Goal: Find contact information: Find contact information

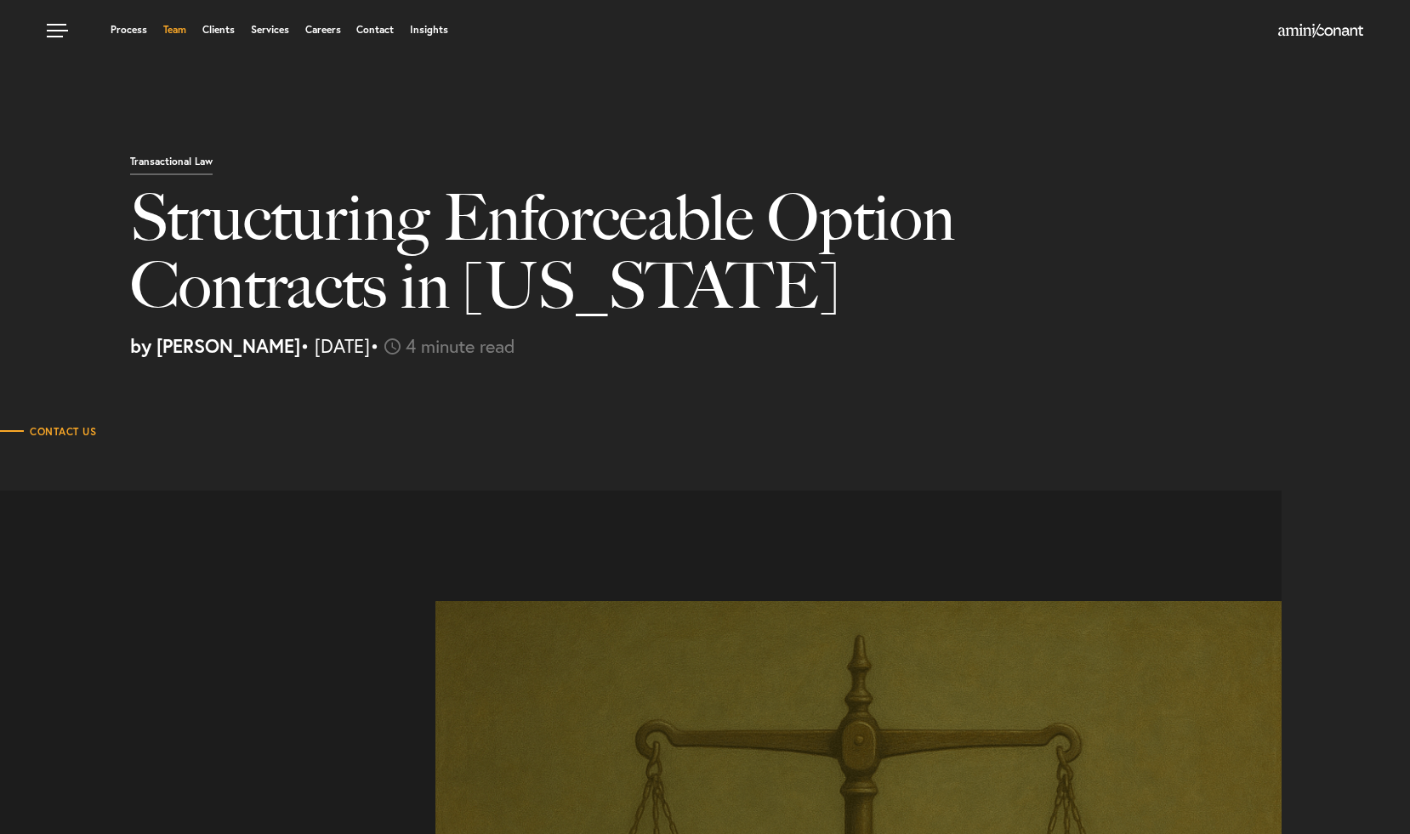
click at [174, 31] on link "Team" at bounding box center [174, 30] width 23 height 10
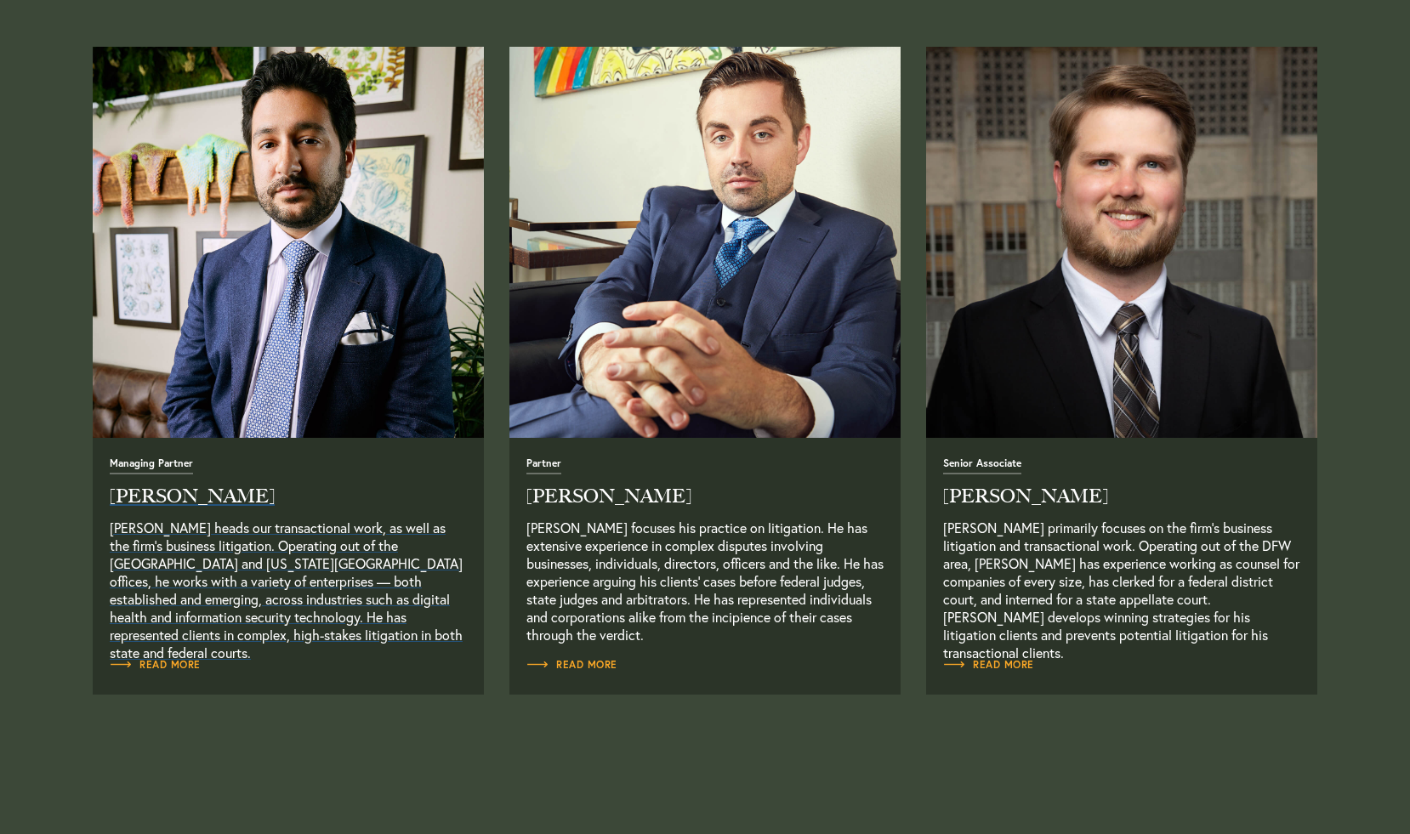
scroll to position [772, 0]
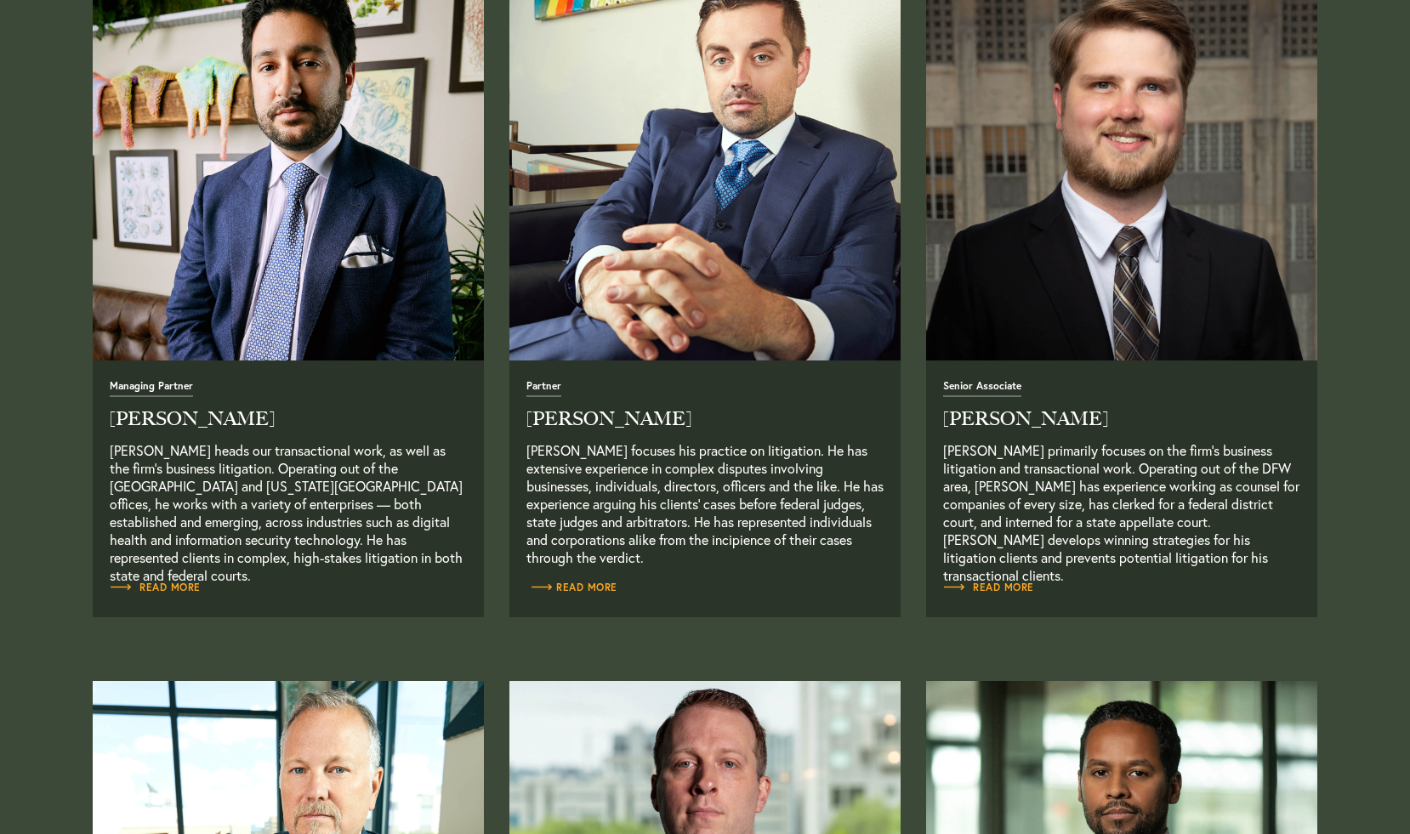
click at [589, 593] on span "Read More" at bounding box center [571, 588] width 91 height 10
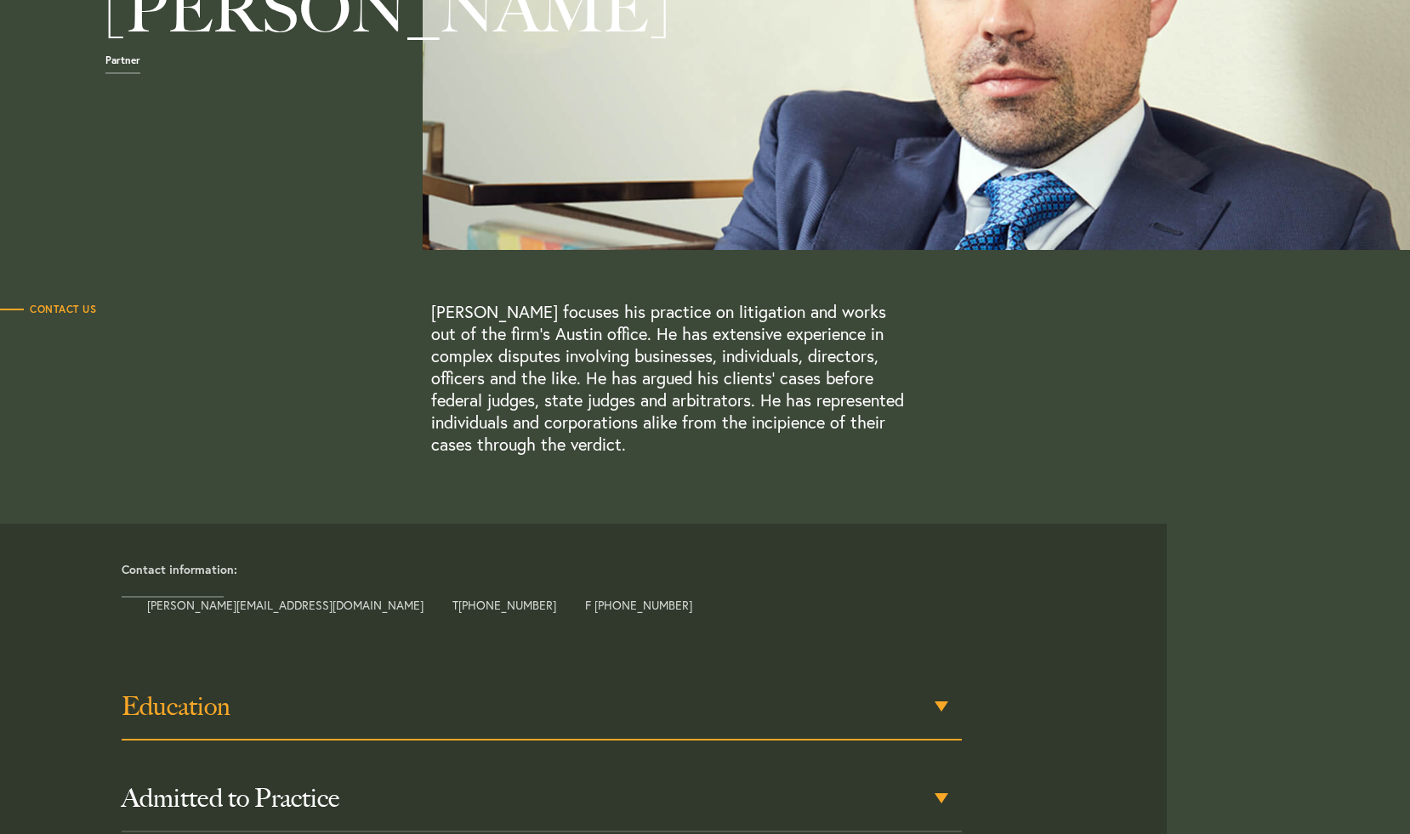
scroll to position [619, 0]
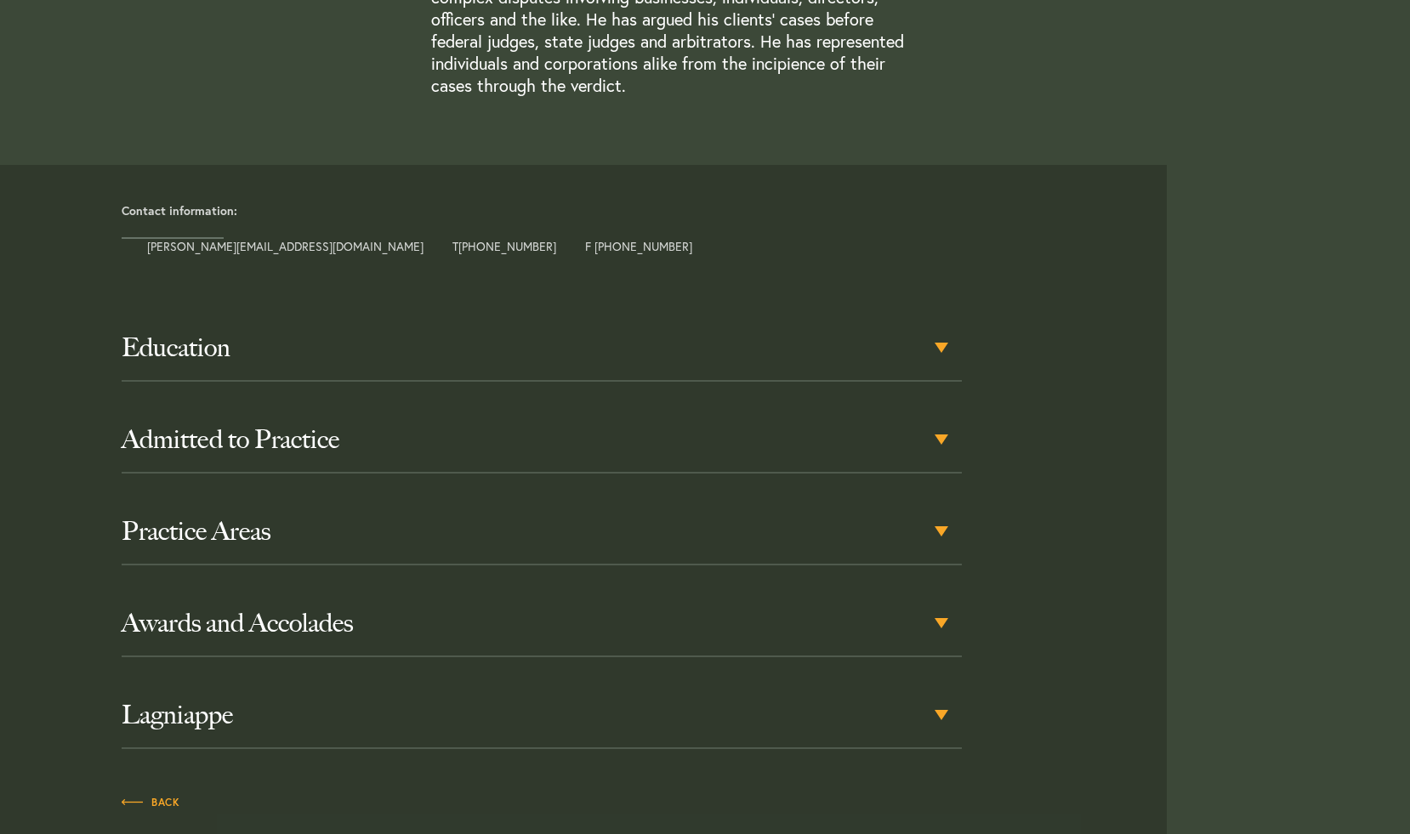
drag, startPoint x: 140, startPoint y: 248, endPoint x: 515, endPoint y: 259, distance: 375.2
click at [515, 259] on article "Contact information: alex@aminiconant.com T +1 512 980 0027 F +1 512 900 7967" at bounding box center [590, 219] width 1154 height 108
copy div "alex@aminiconant.com T +1 512 980 0027 F +1 512 900 7967"
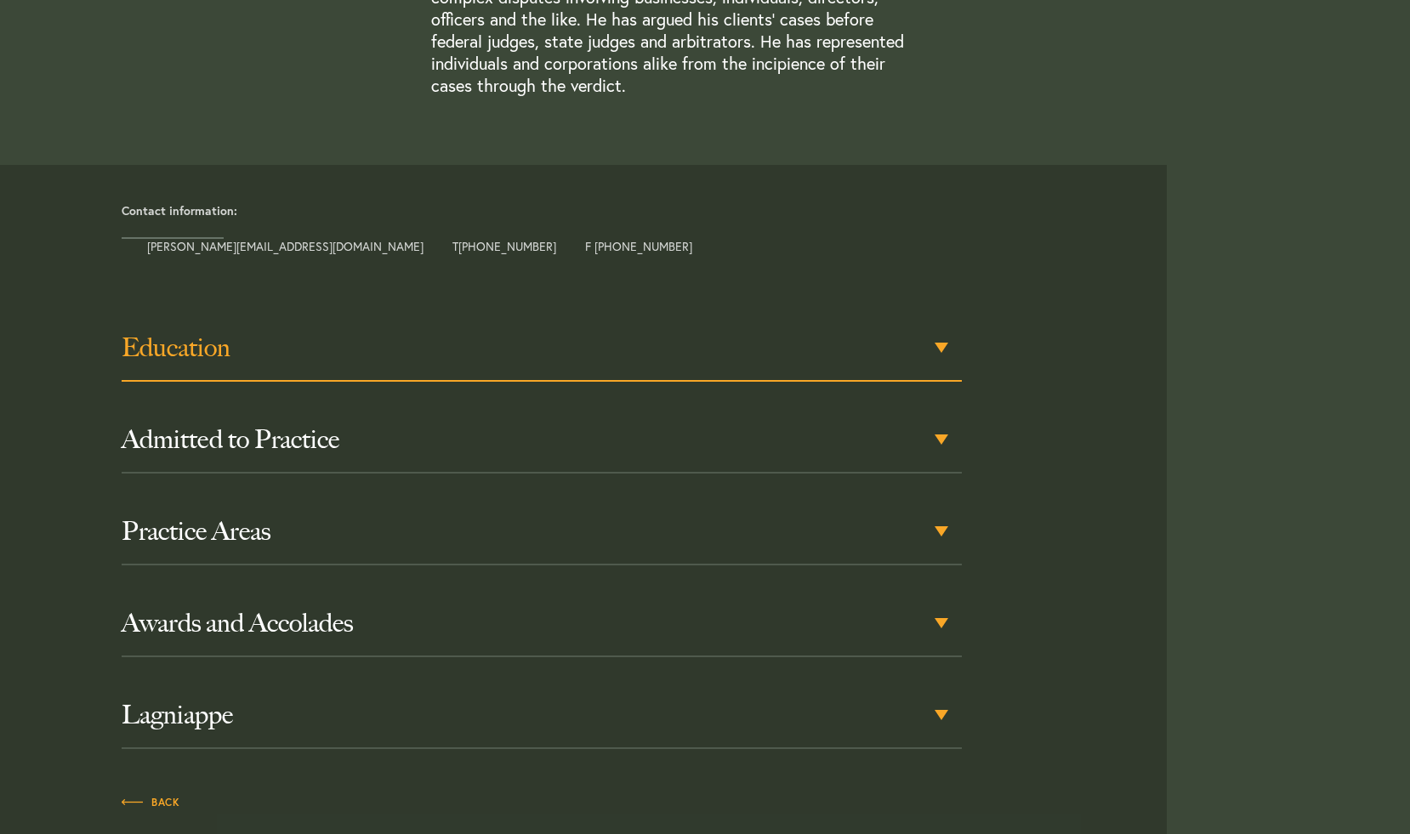
click at [799, 366] on div "Education" at bounding box center [541, 349] width 839 height 66
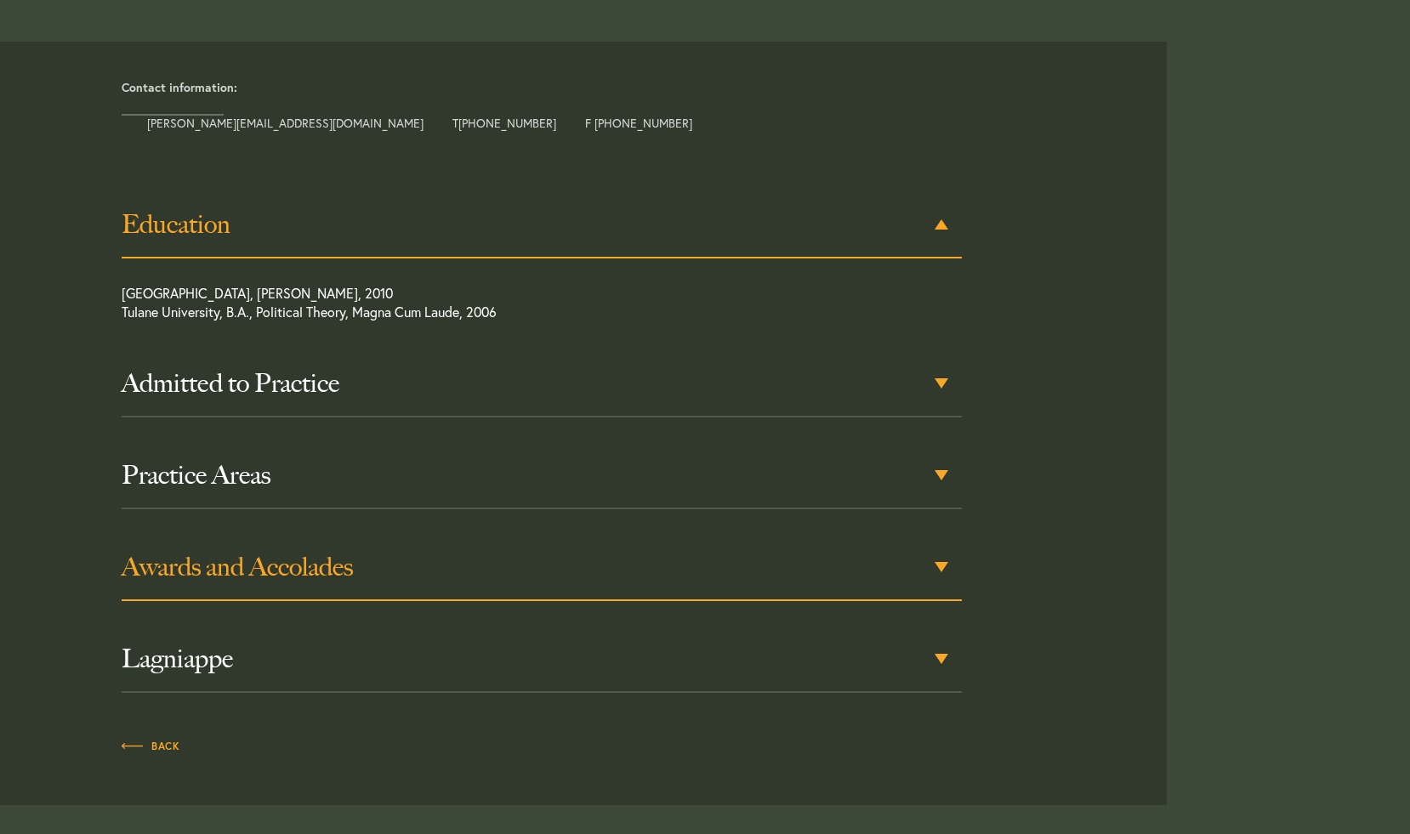
scroll to position [744, 0]
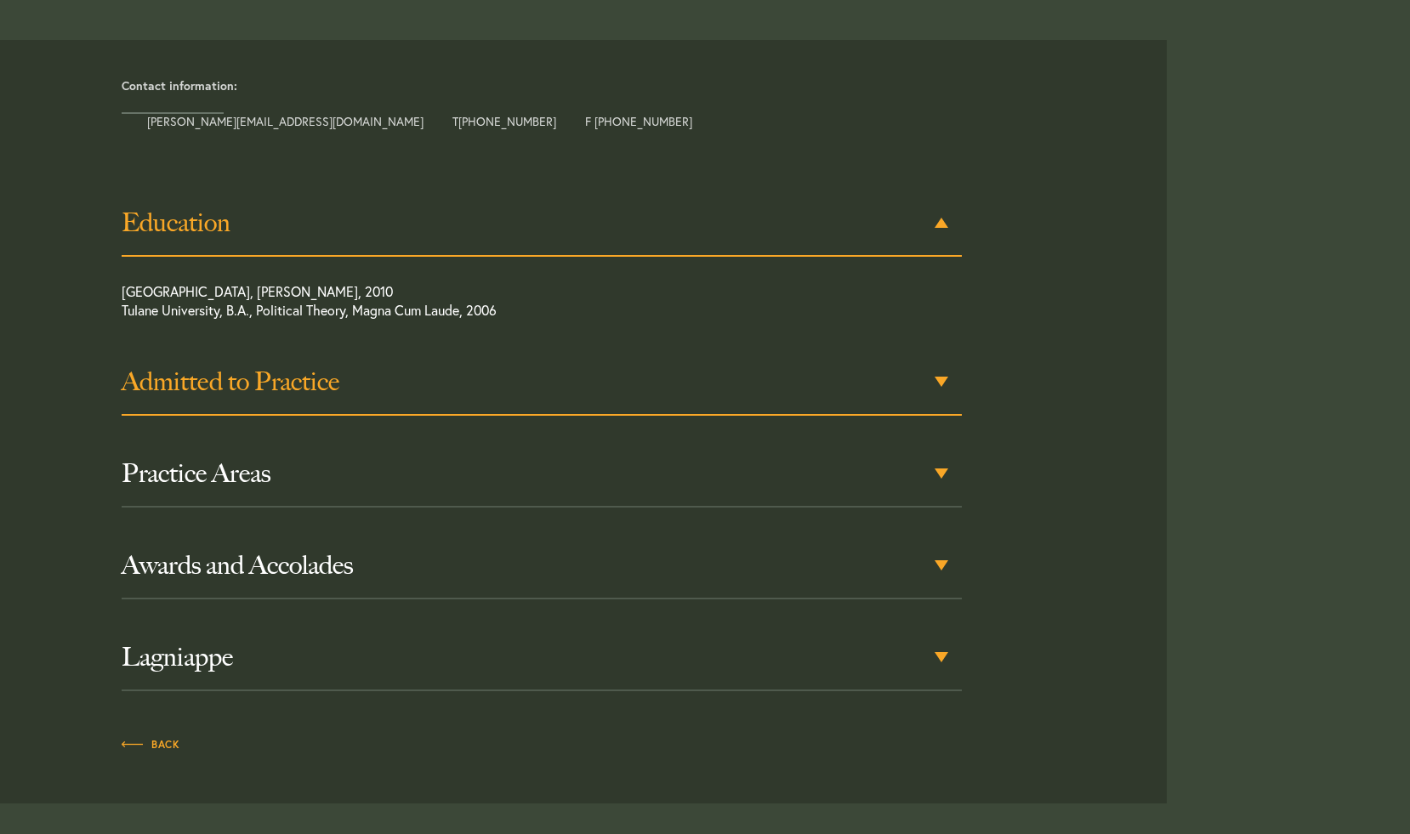
click at [781, 395] on h3 "Admitted to Practice" at bounding box center [541, 382] width 839 height 31
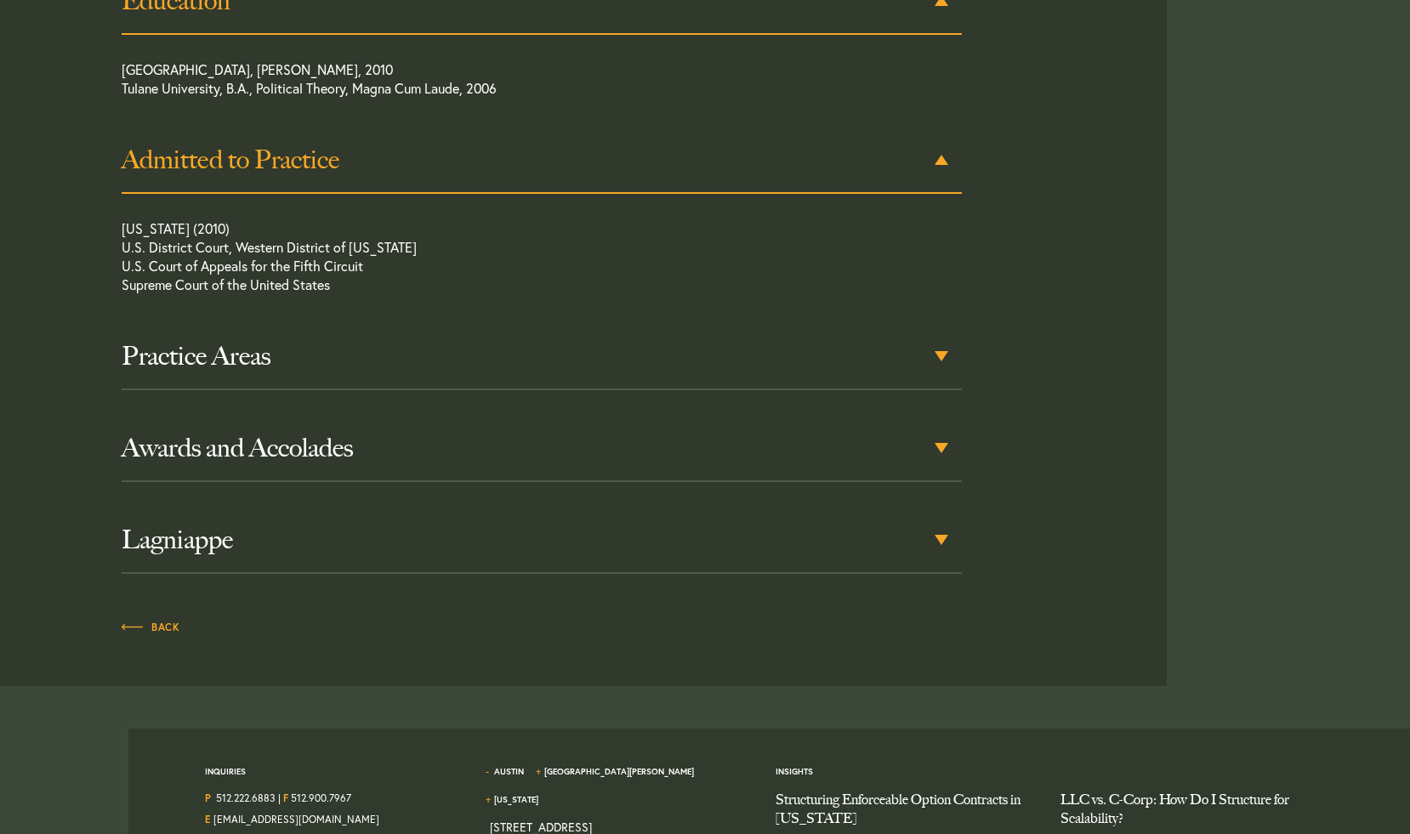
scroll to position [967, 0]
click at [788, 373] on div "Practice Areas" at bounding box center [541, 356] width 839 height 66
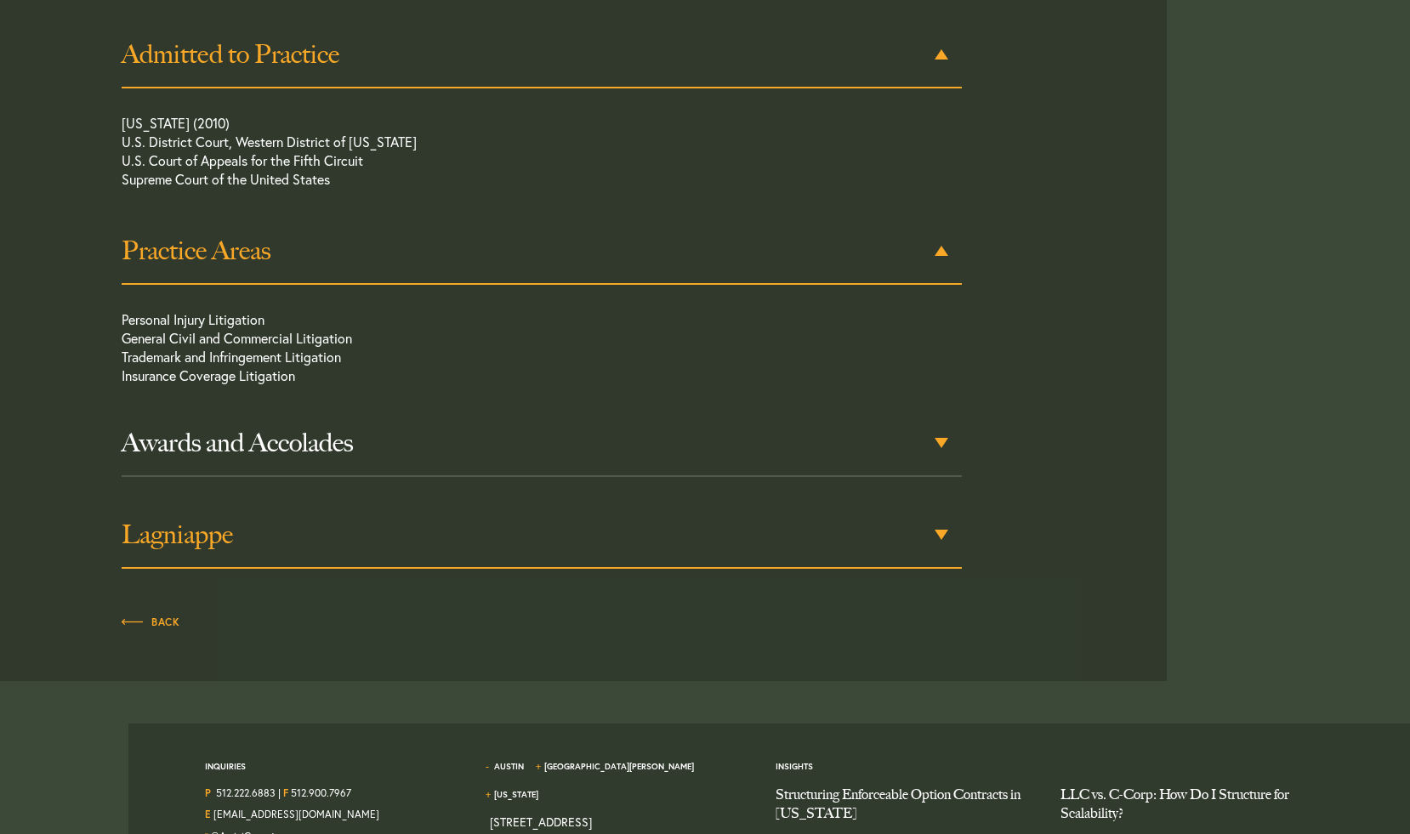
scroll to position [1084, 0]
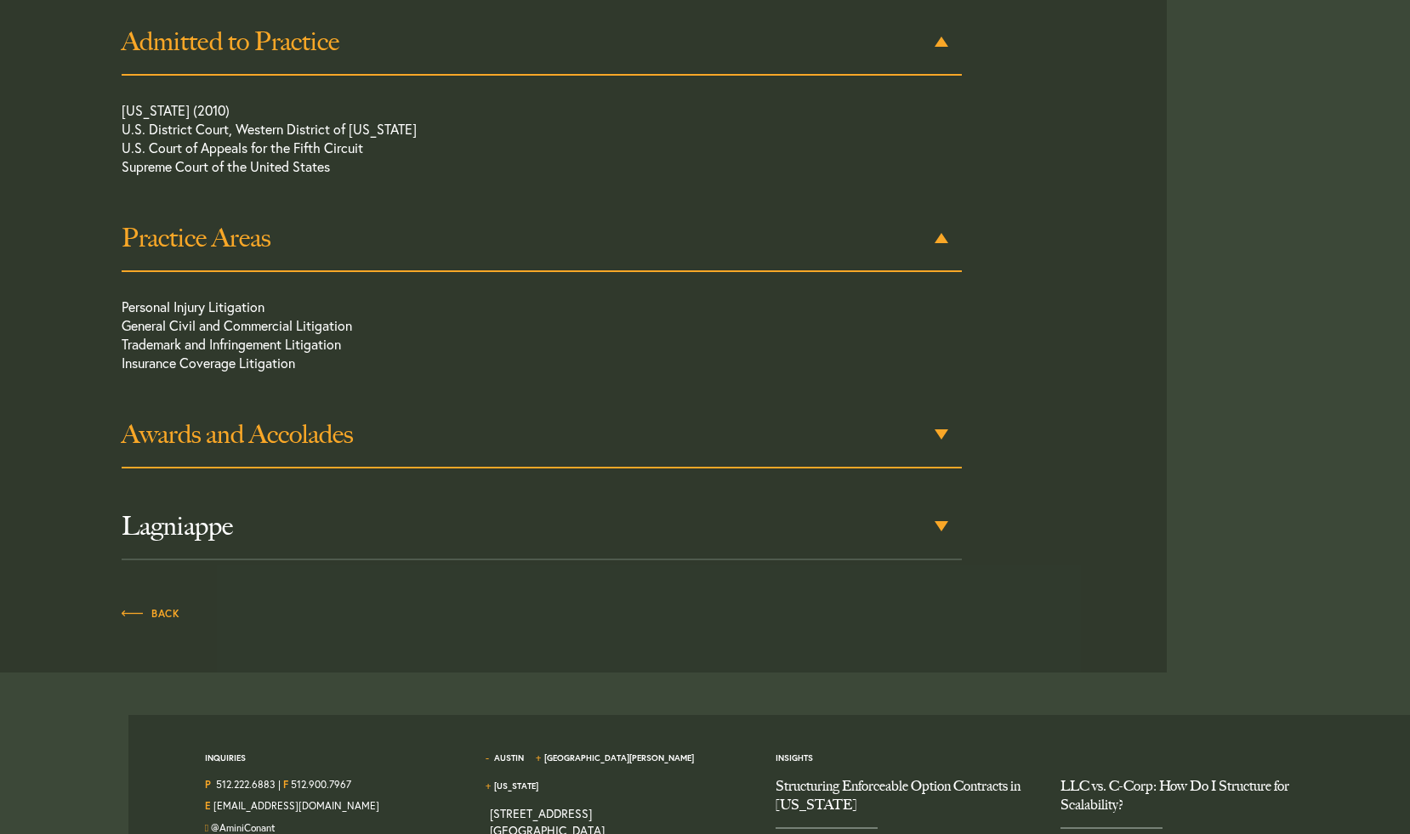
click at [757, 454] on div "Awards and Accolades" at bounding box center [541, 435] width 839 height 66
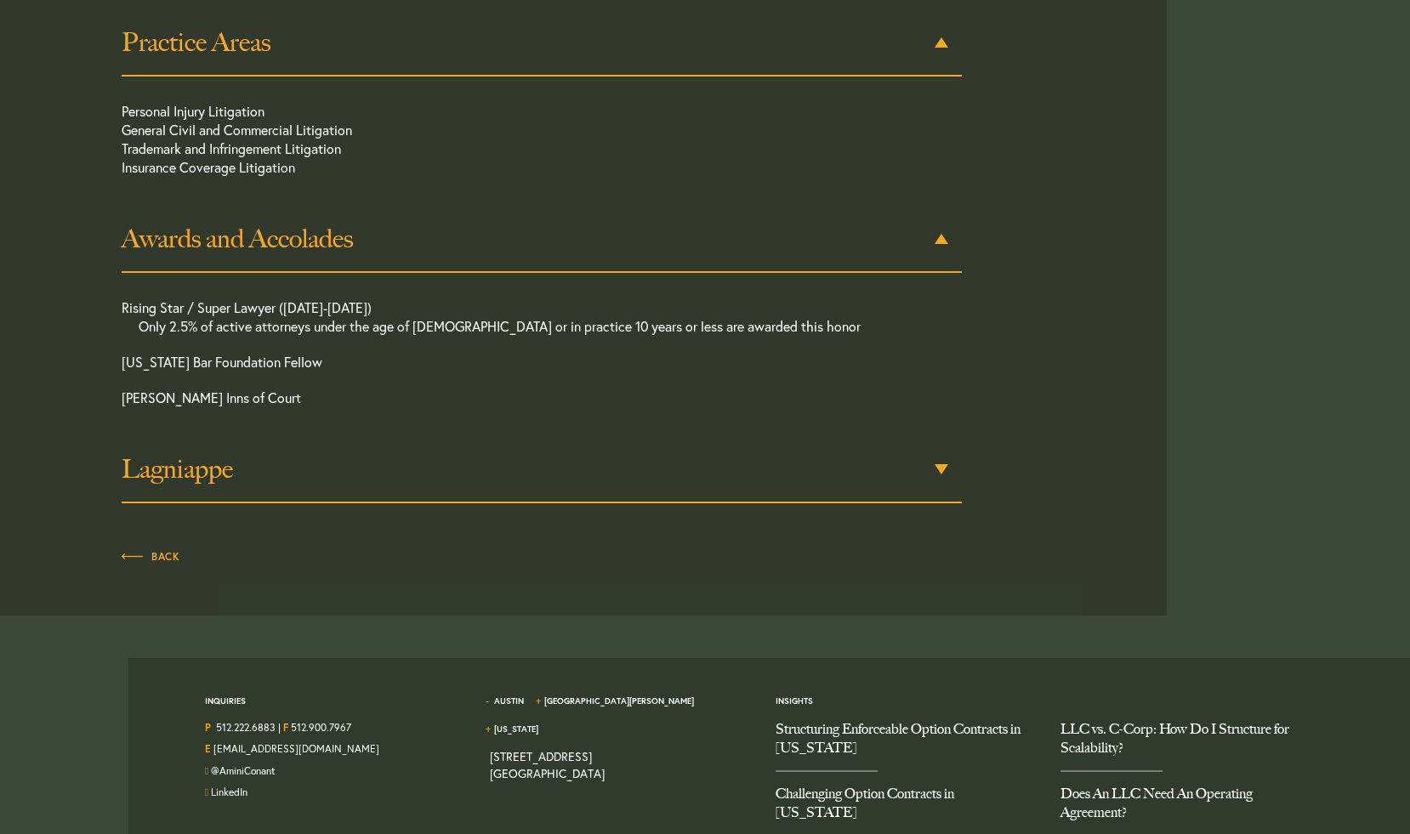
scroll to position [1281, 0]
click at [748, 464] on h3 "Lagniappe" at bounding box center [541, 468] width 839 height 31
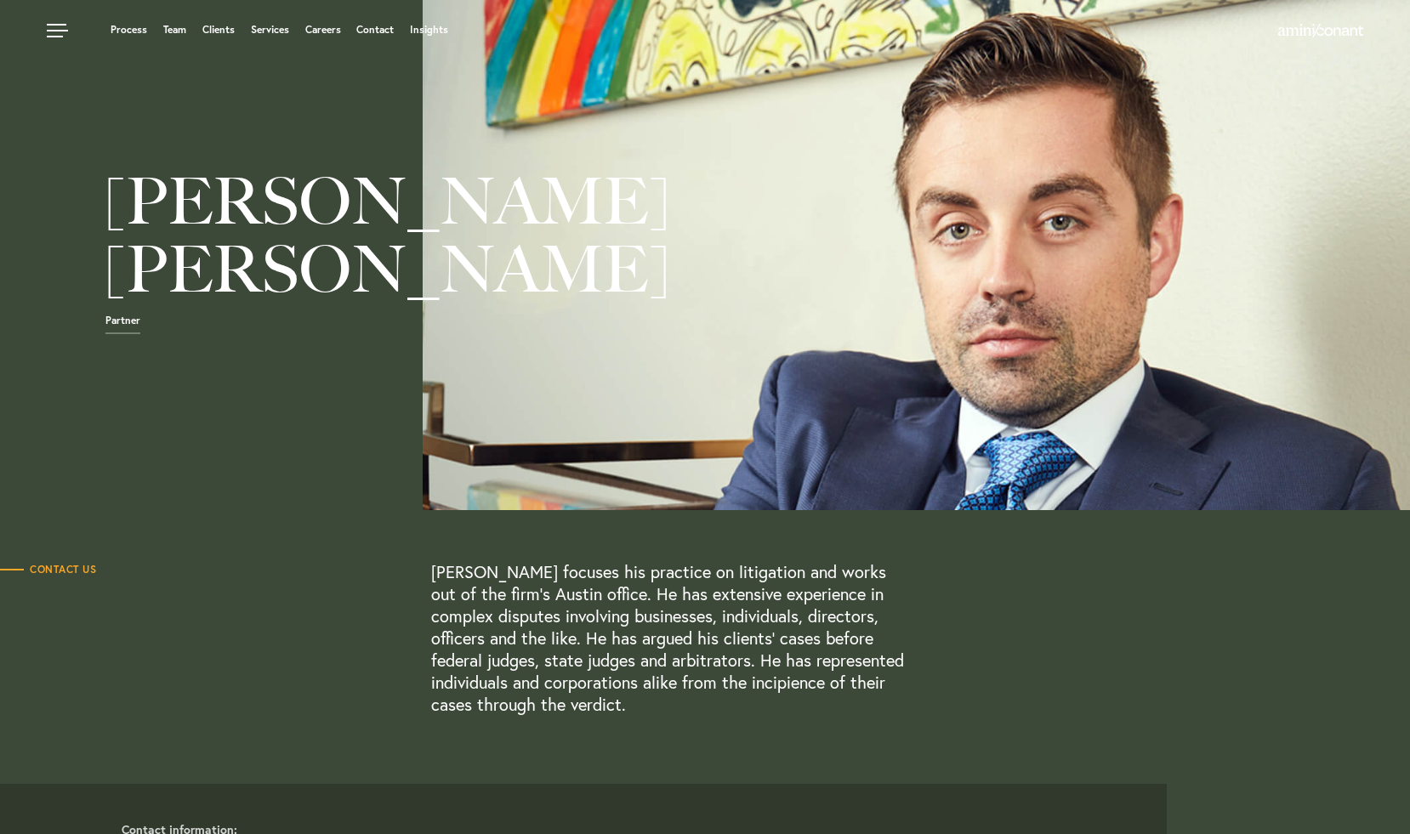
scroll to position [0, 0]
click at [172, 34] on link "Team" at bounding box center [174, 30] width 23 height 10
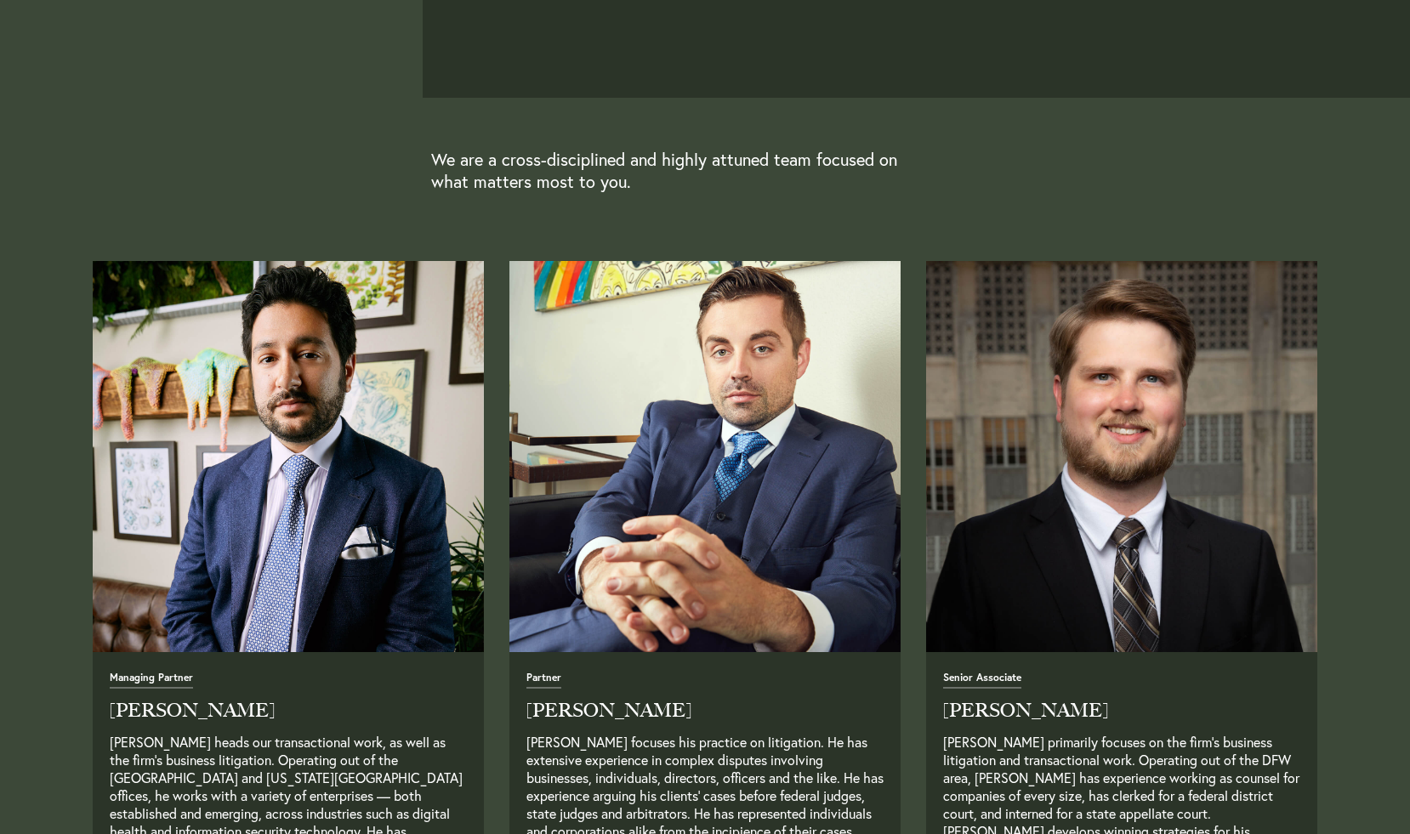
scroll to position [657, 0]
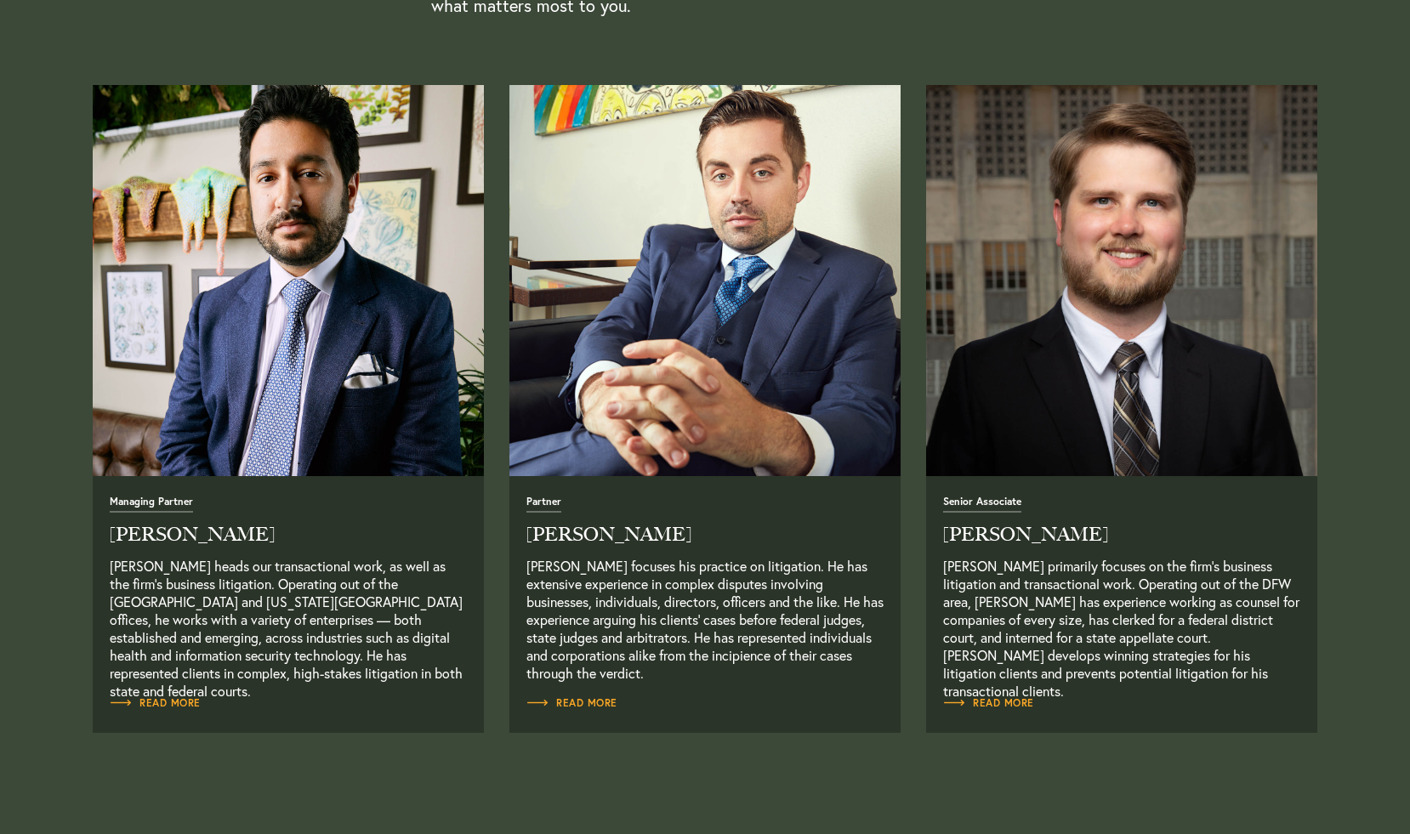
click at [286, 425] on img "Read Full Bio" at bounding box center [288, 281] width 411 height 411
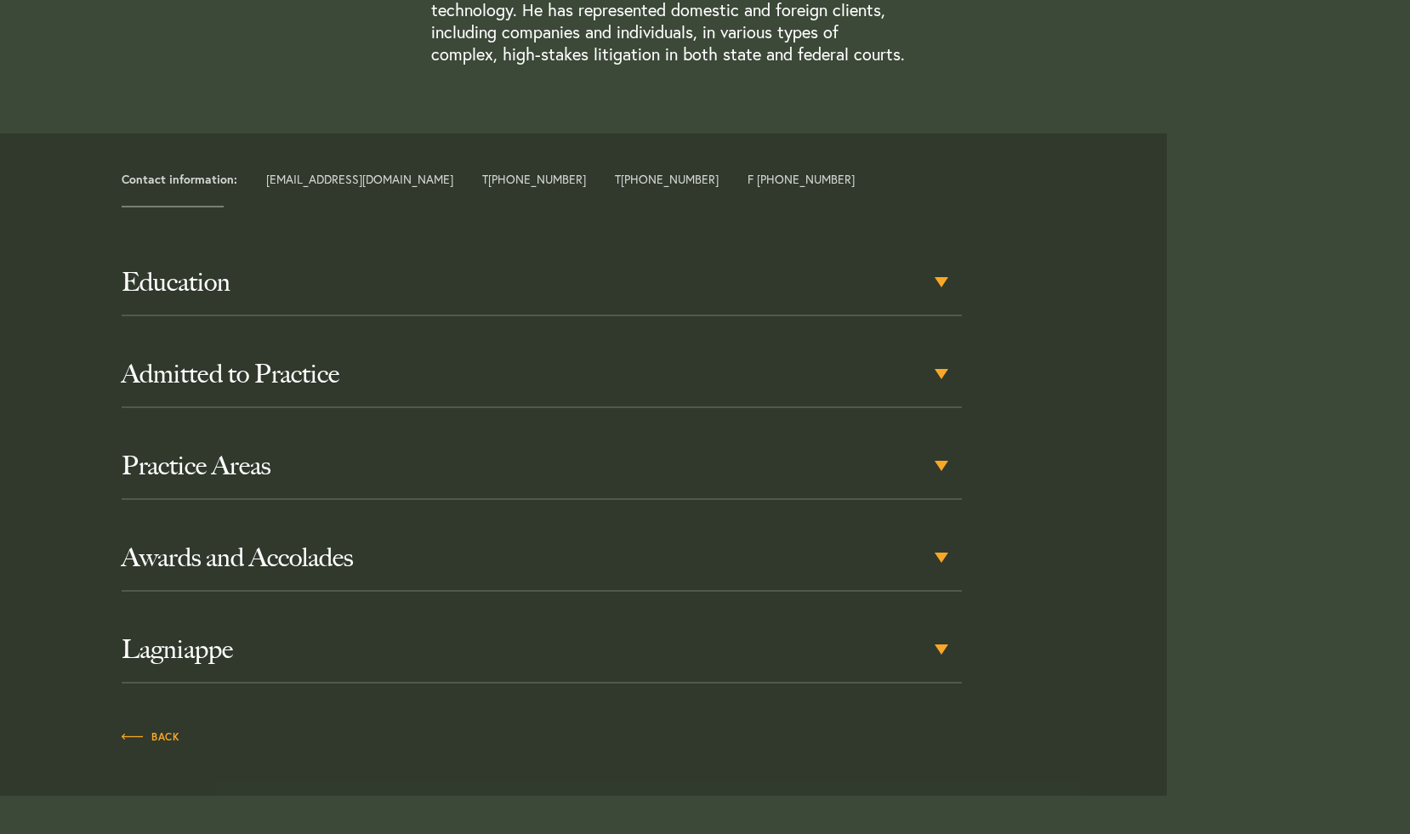
scroll to position [724, 0]
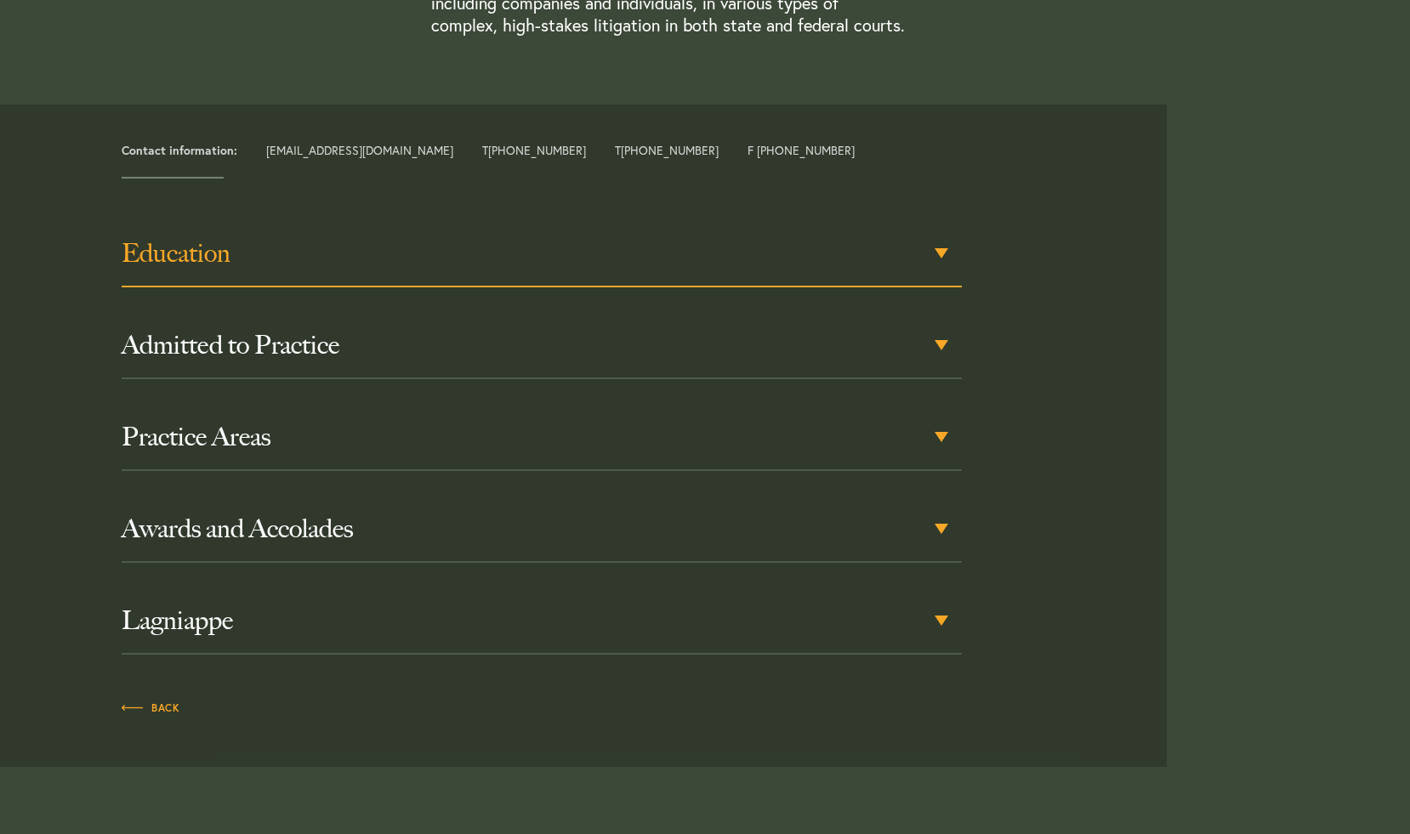
click at [355, 238] on h3 "Education" at bounding box center [541, 253] width 839 height 31
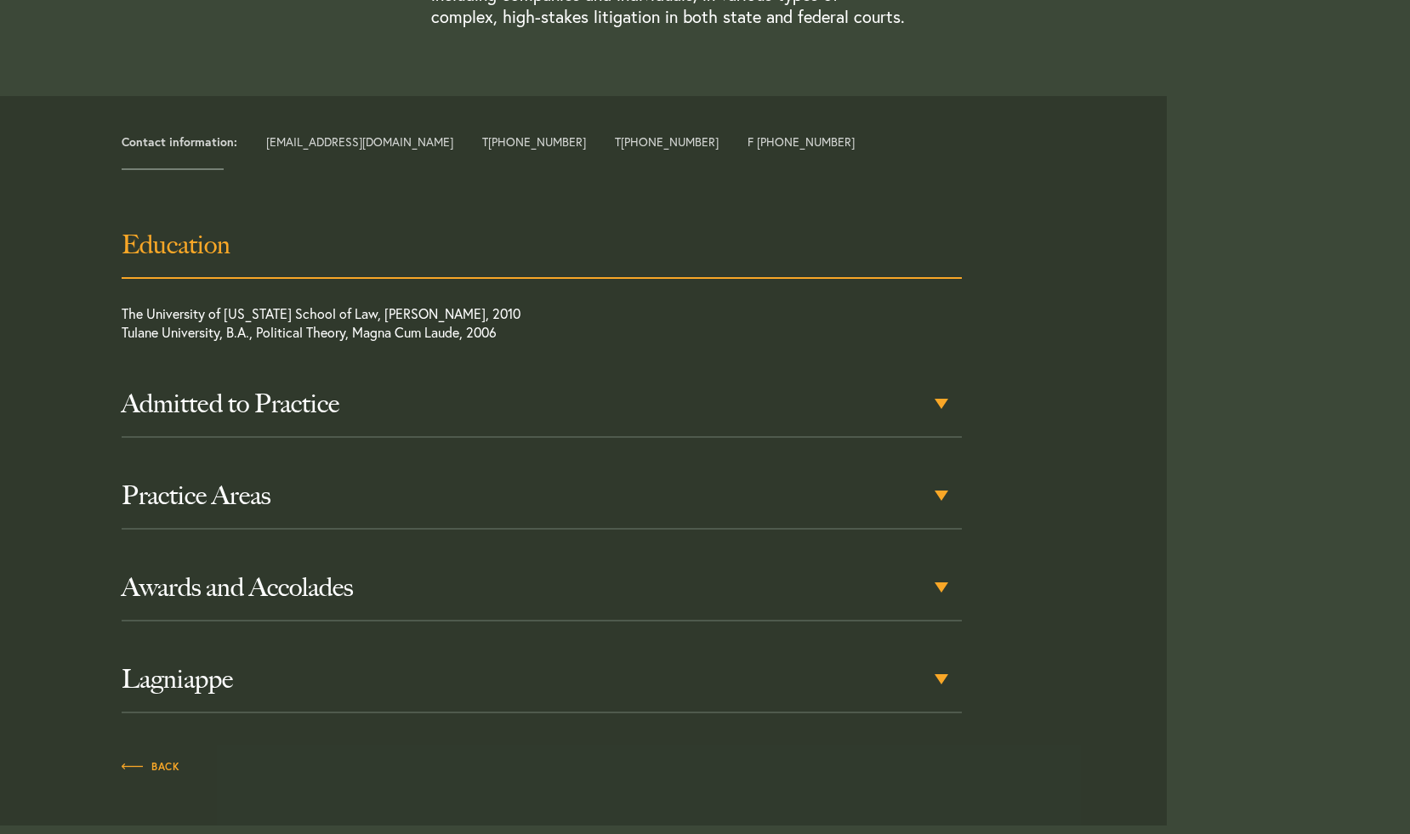
scroll to position [734, 0]
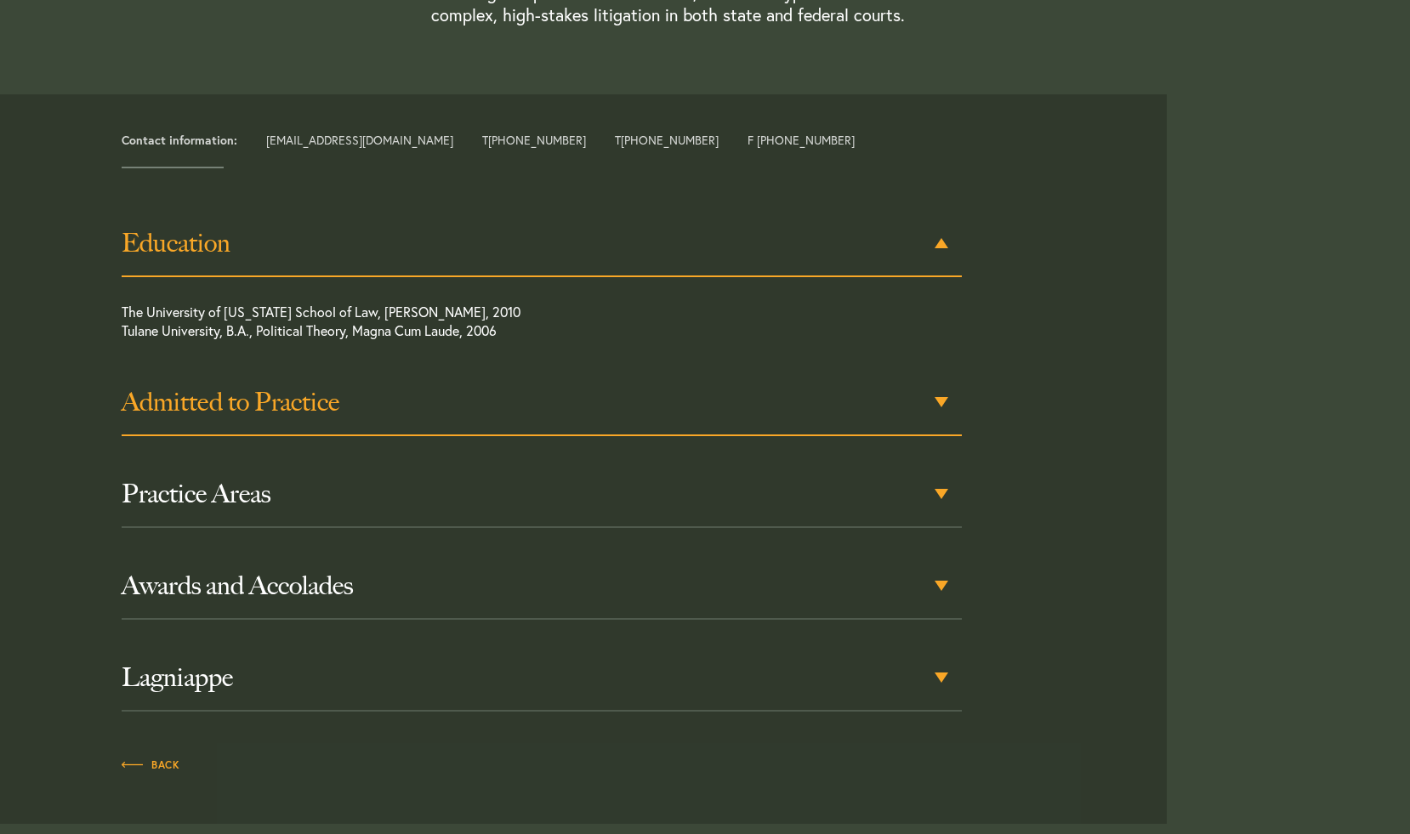
click at [385, 387] on h3 "Admitted to Practice" at bounding box center [541, 402] width 839 height 31
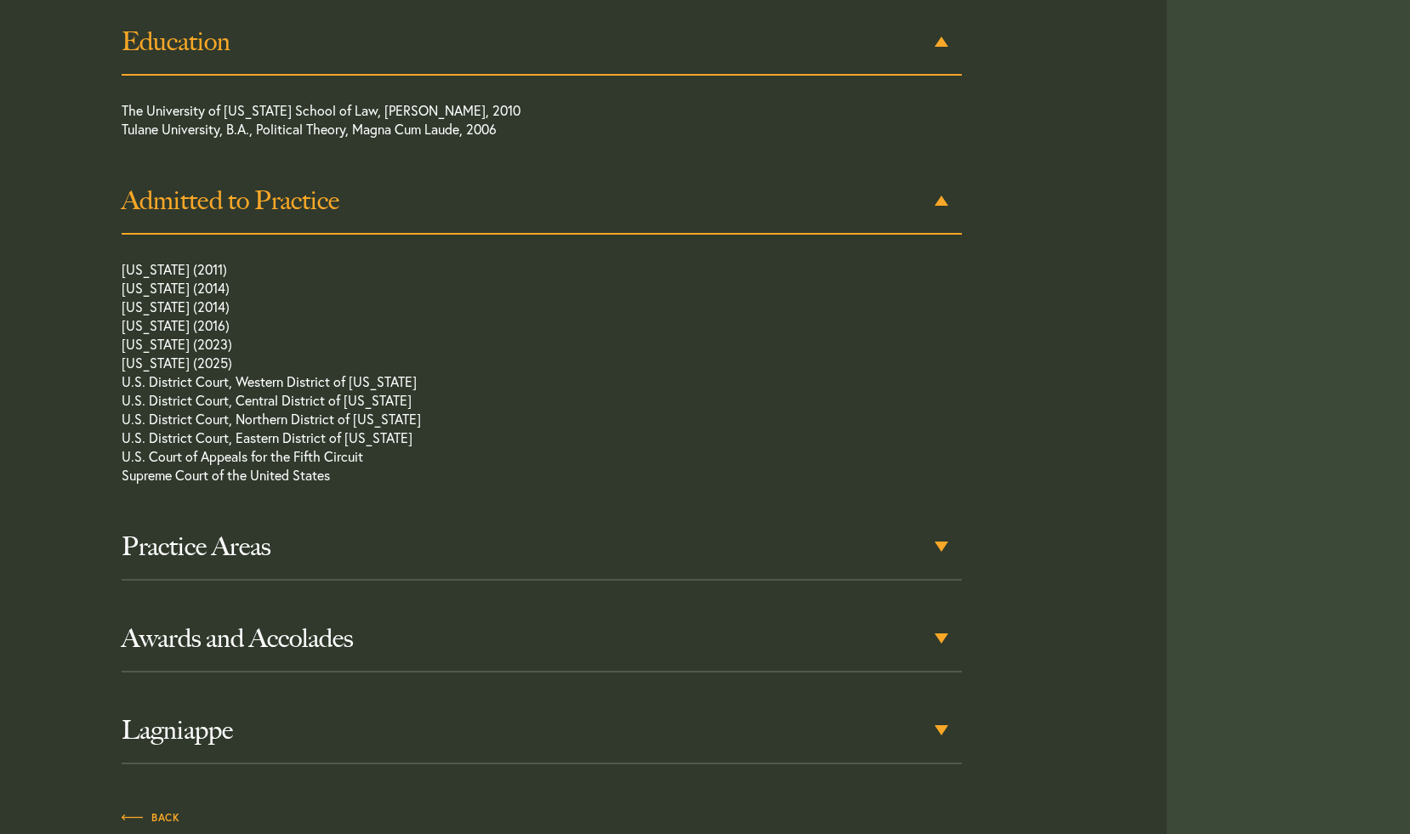
scroll to position [936, 0]
click at [380, 531] on h3 "Practice Areas" at bounding box center [541, 546] width 839 height 31
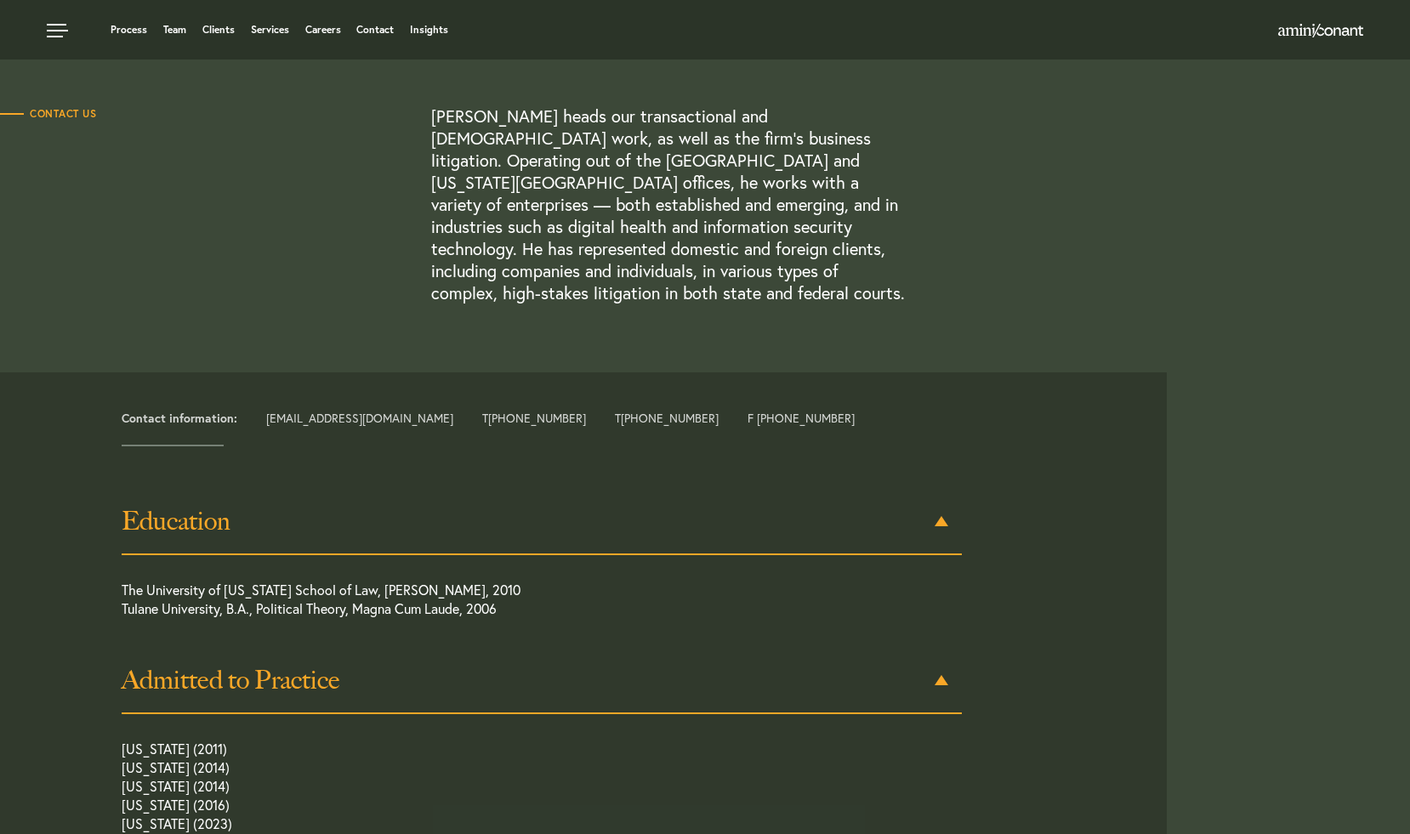
scroll to position [455, 0]
drag, startPoint x: 256, startPoint y: 401, endPoint x: 397, endPoint y: 394, distance: 141.3
click at [397, 412] on div "Contact information: neema@aminiconant.com T +1 512 333 4111 T +1 212 831 7216 …" at bounding box center [638, 420] width 1058 height 17
copy div "neema@aminiconant.com"
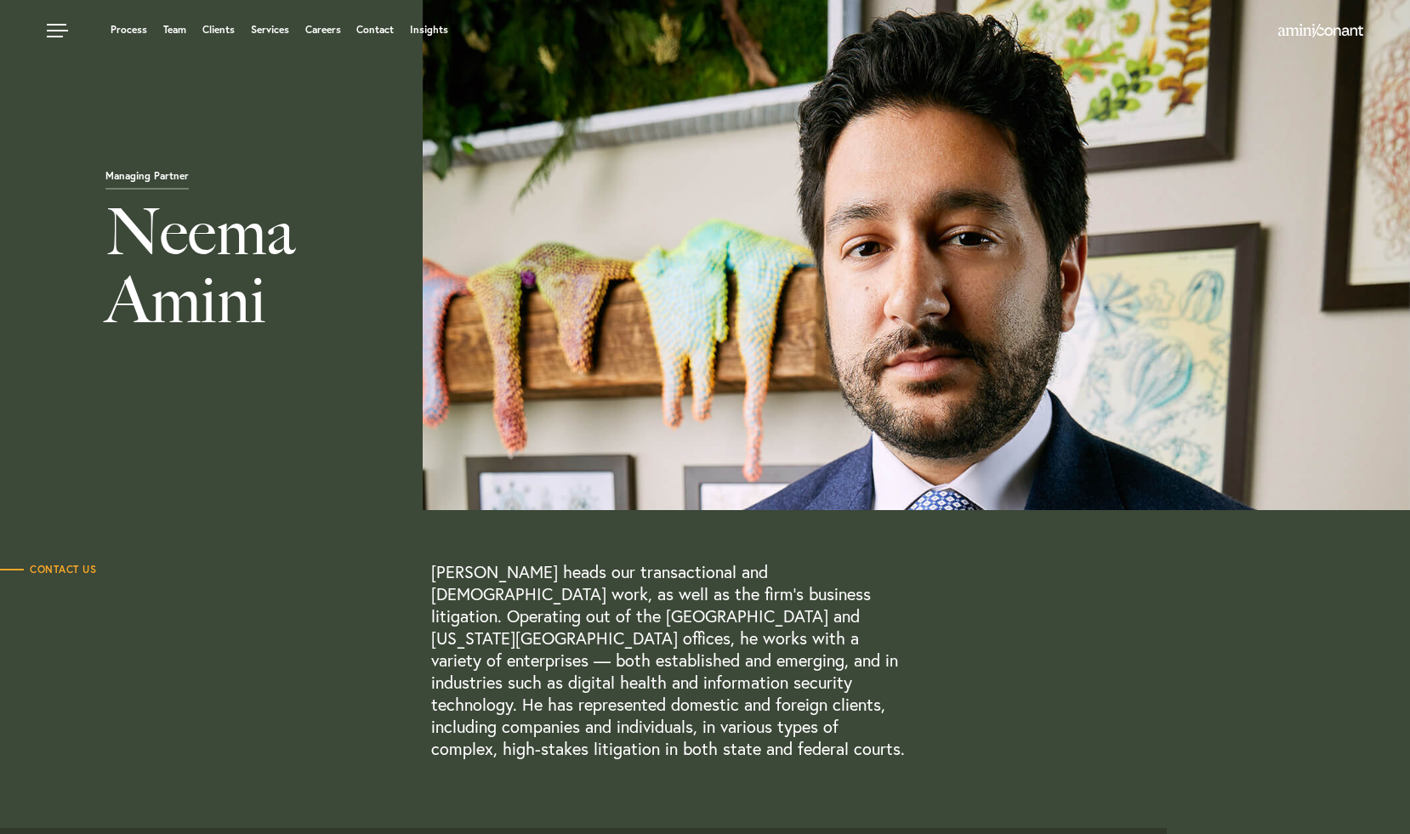
scroll to position [0, 0]
click at [181, 33] on link "Team" at bounding box center [174, 30] width 23 height 10
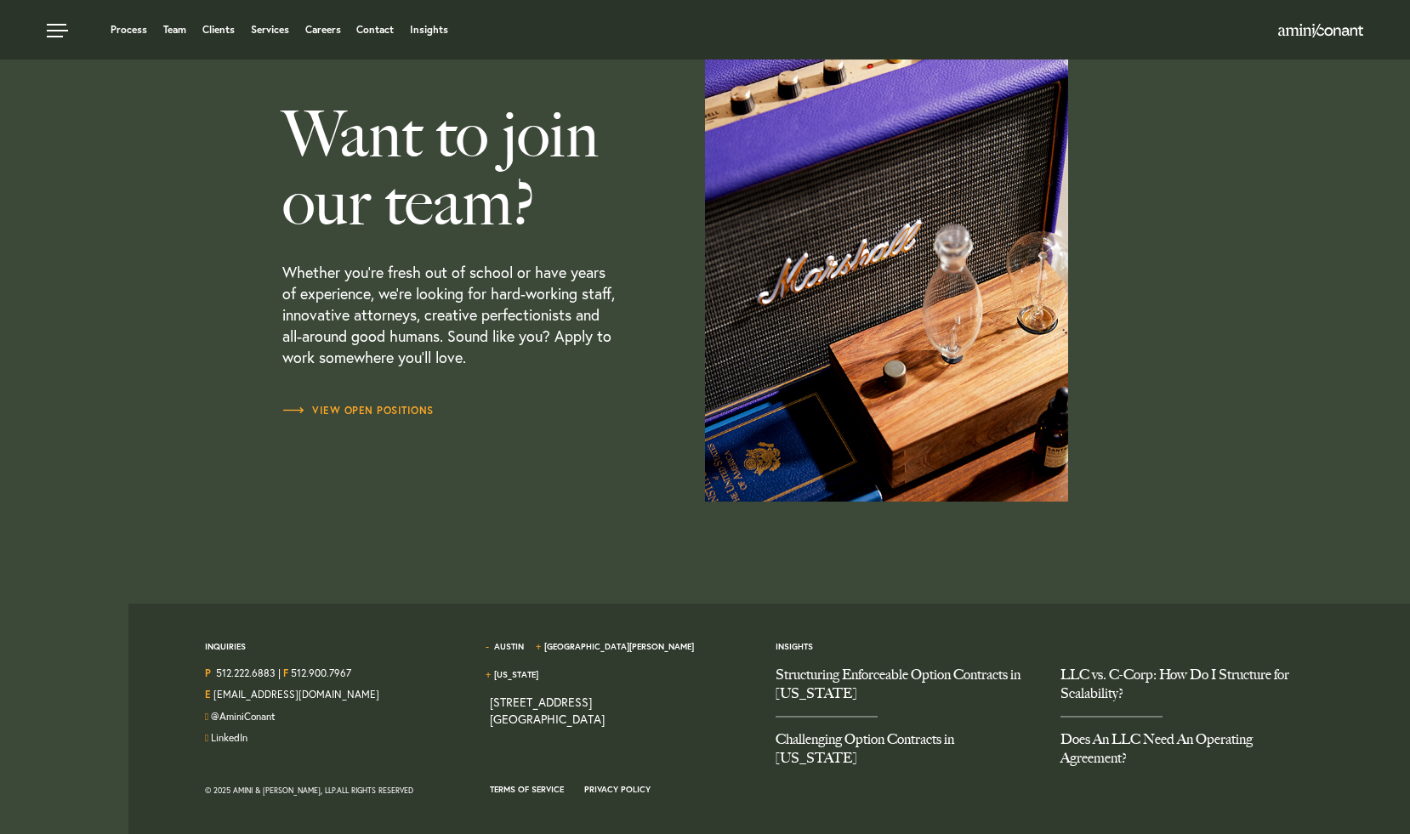
scroll to position [5006, 0]
click at [273, 35] on link "Services" at bounding box center [270, 30] width 38 height 10
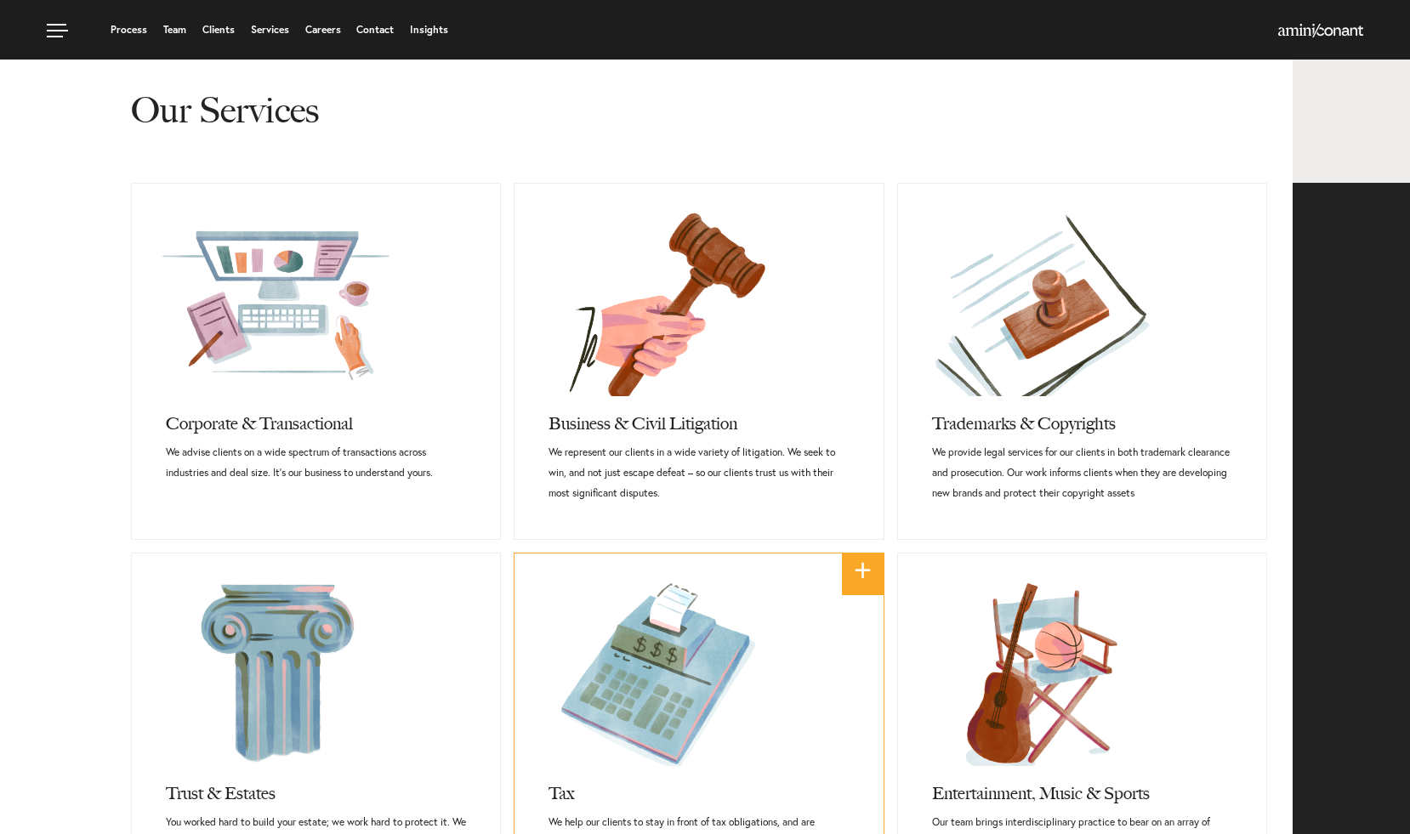
scroll to position [585, 0]
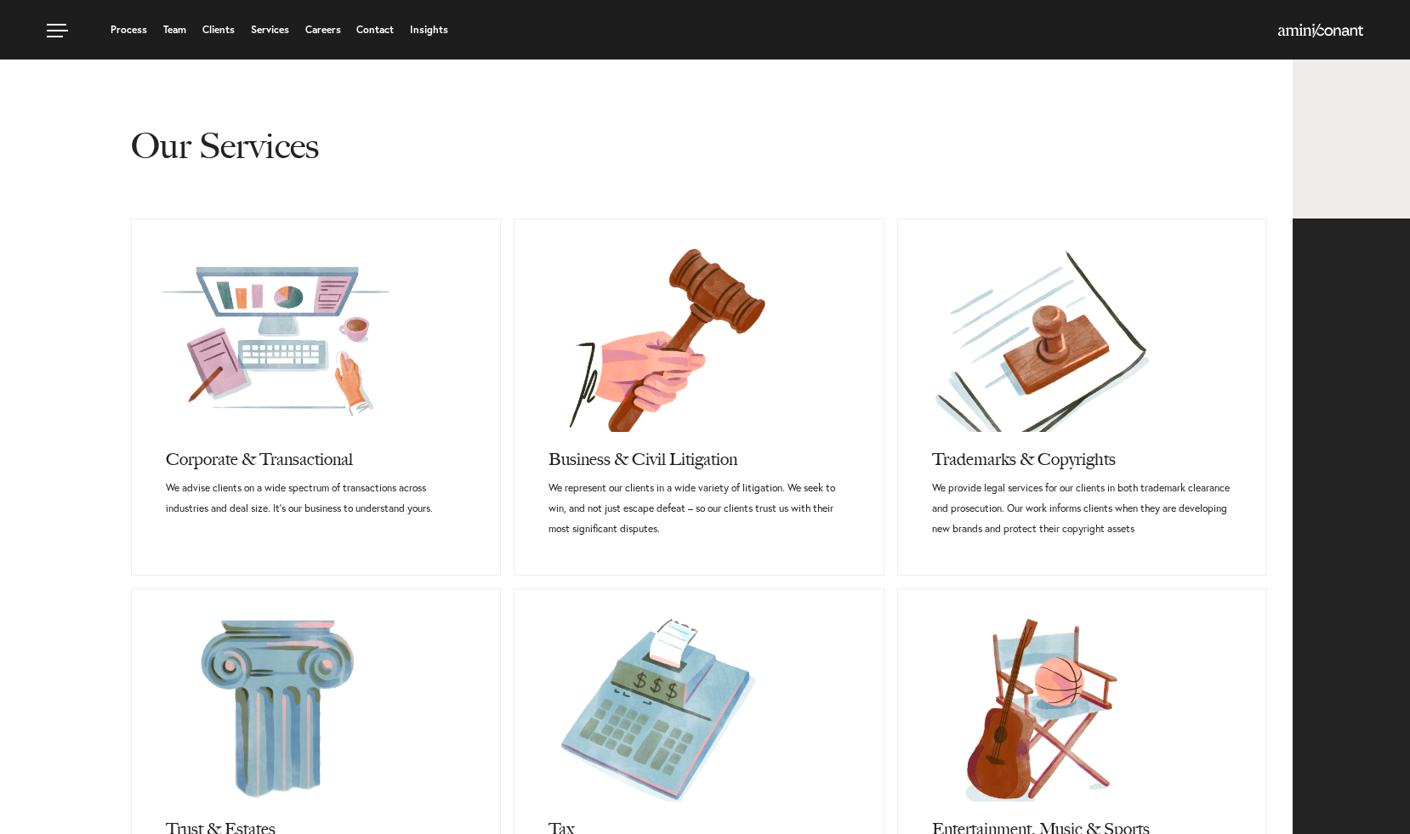
click at [282, 31] on link "Services" at bounding box center [270, 30] width 38 height 10
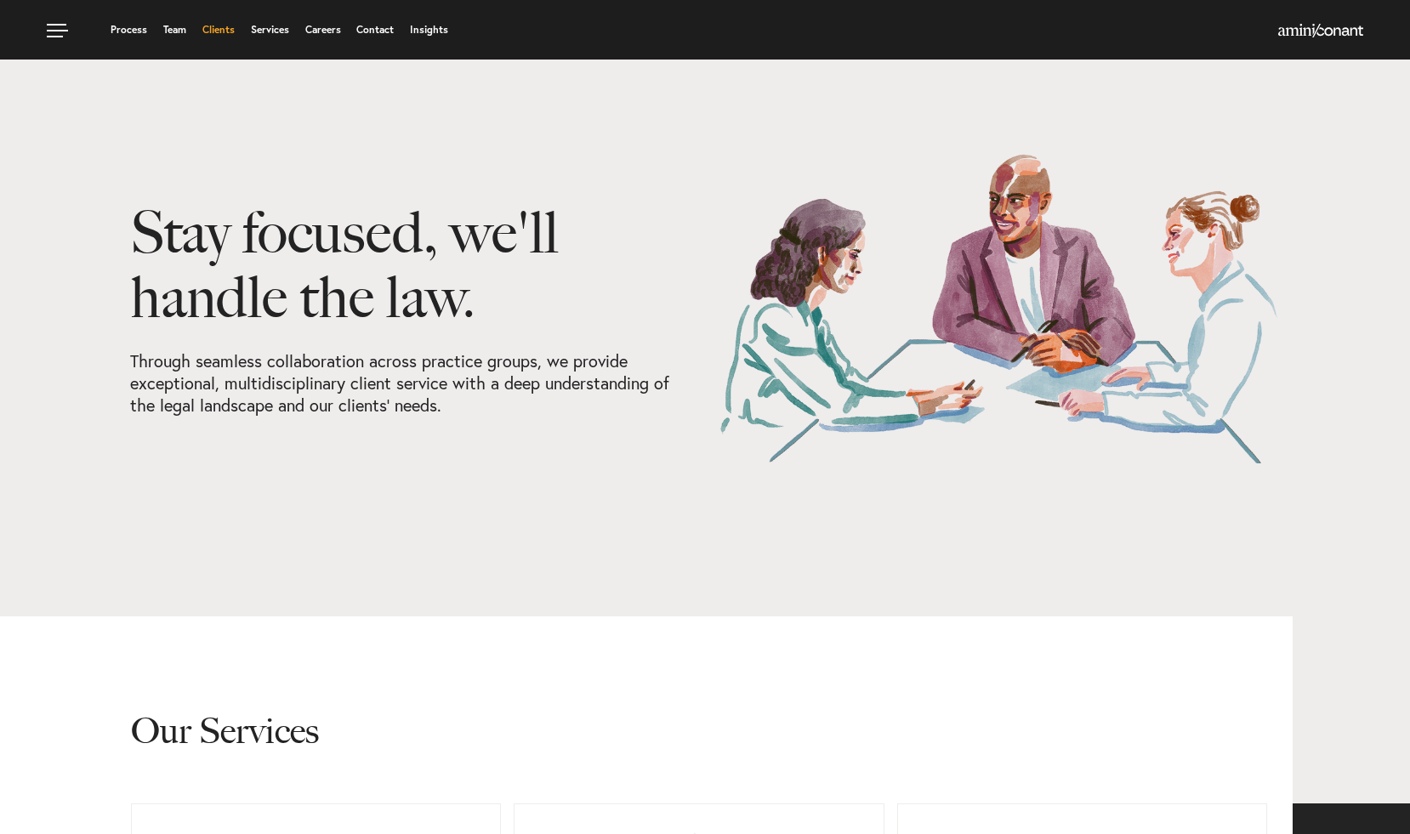
click at [218, 34] on link "Clients" at bounding box center [218, 30] width 32 height 10
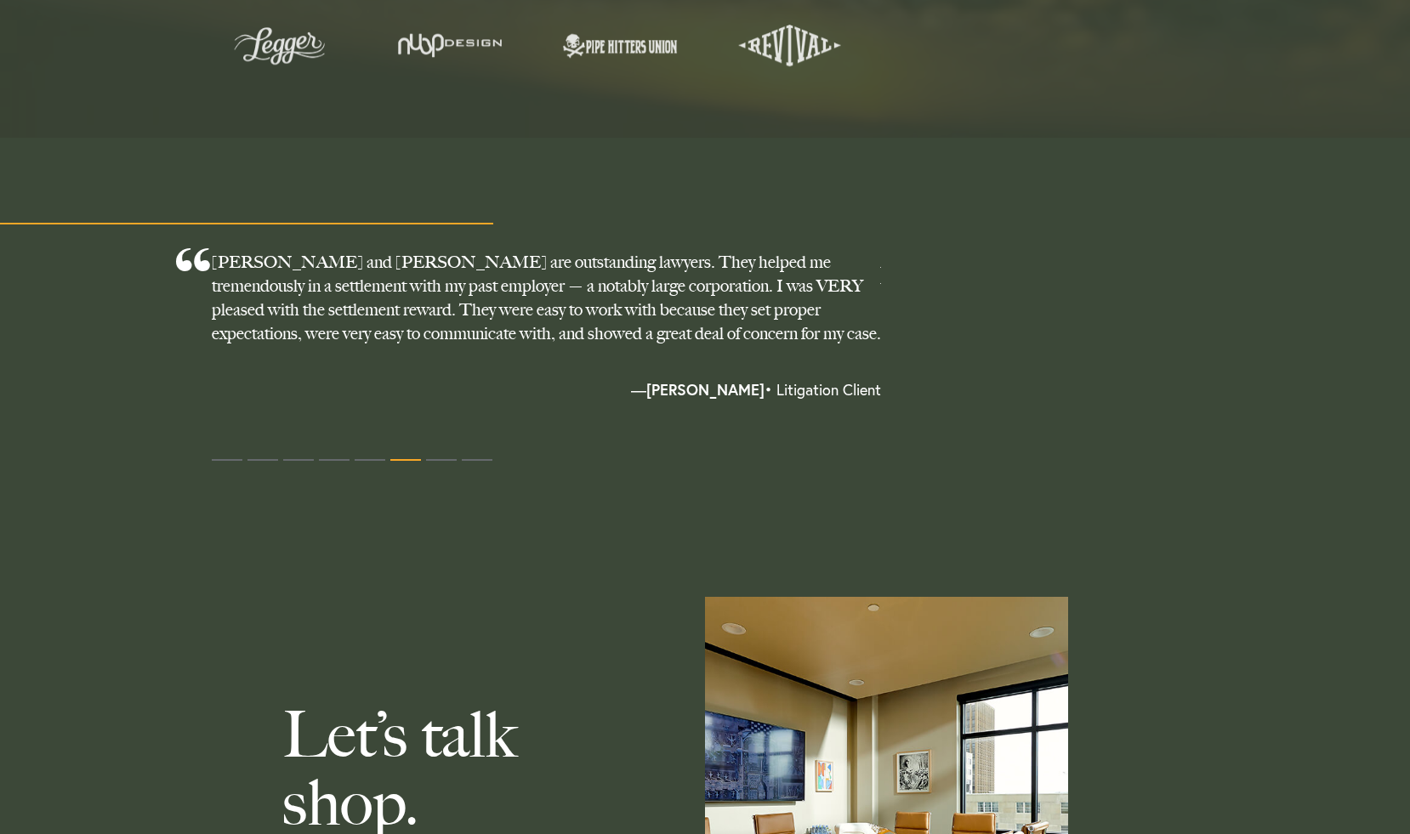
scroll to position [1386, 0]
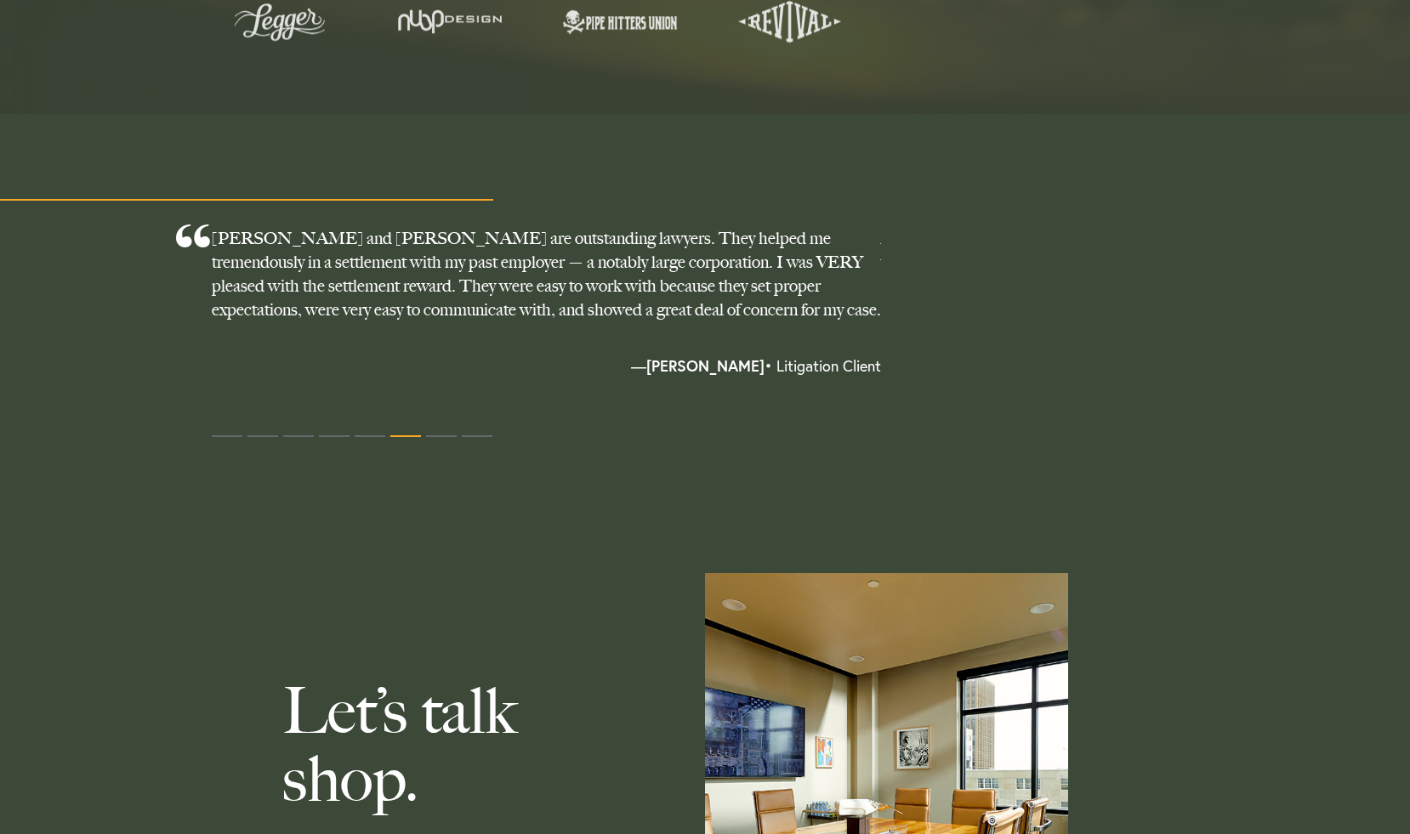
click at [558, 319] on p "[PERSON_NAME] and [PERSON_NAME] are outstanding lawyers. They helped me tremend…" at bounding box center [547, 290] width 670 height 129
click at [447, 435] on span at bounding box center [441, 436] width 31 height 2
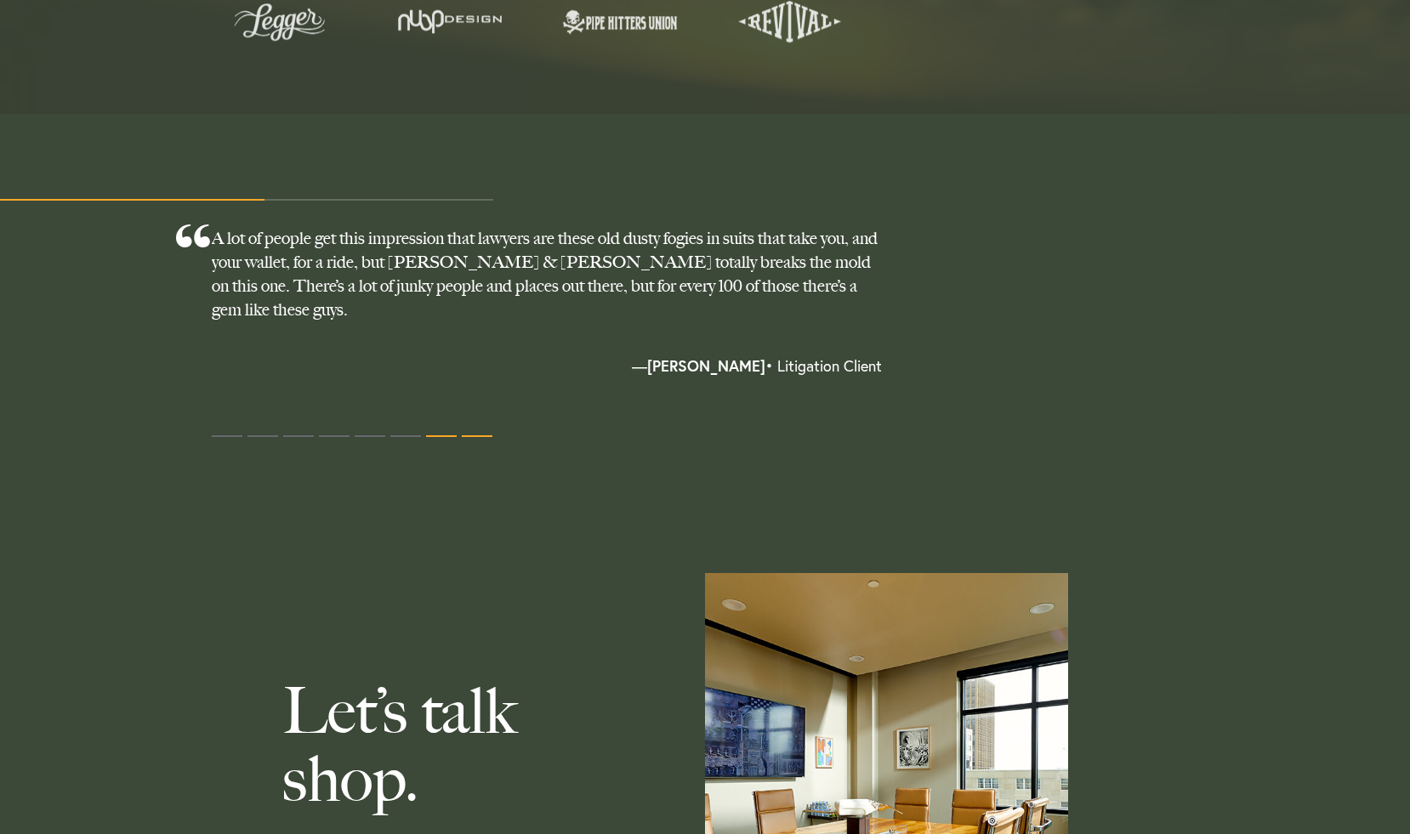
click at [479, 431] on button at bounding box center [477, 437] width 31 height 26
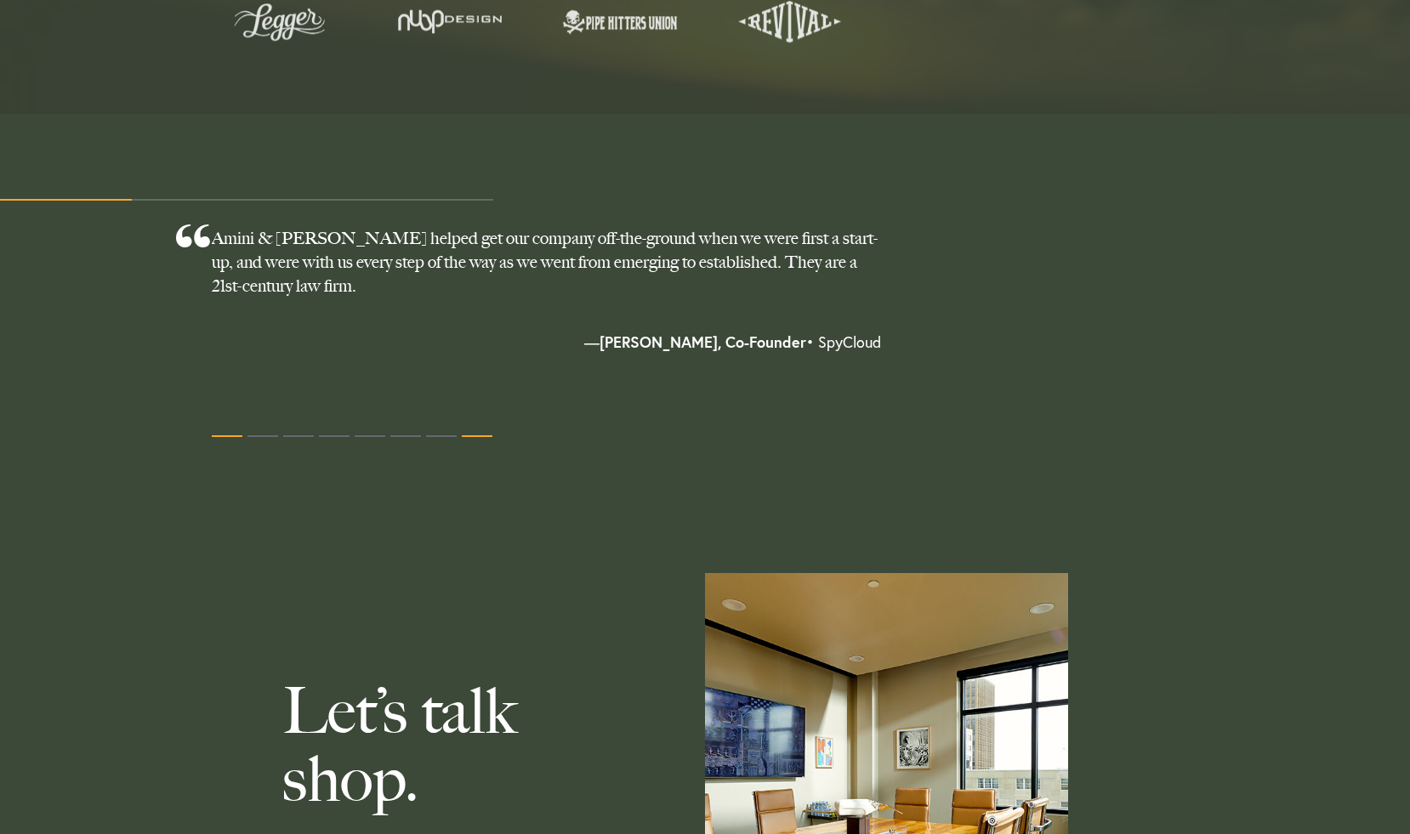
click at [227, 429] on button at bounding box center [227, 437] width 31 height 26
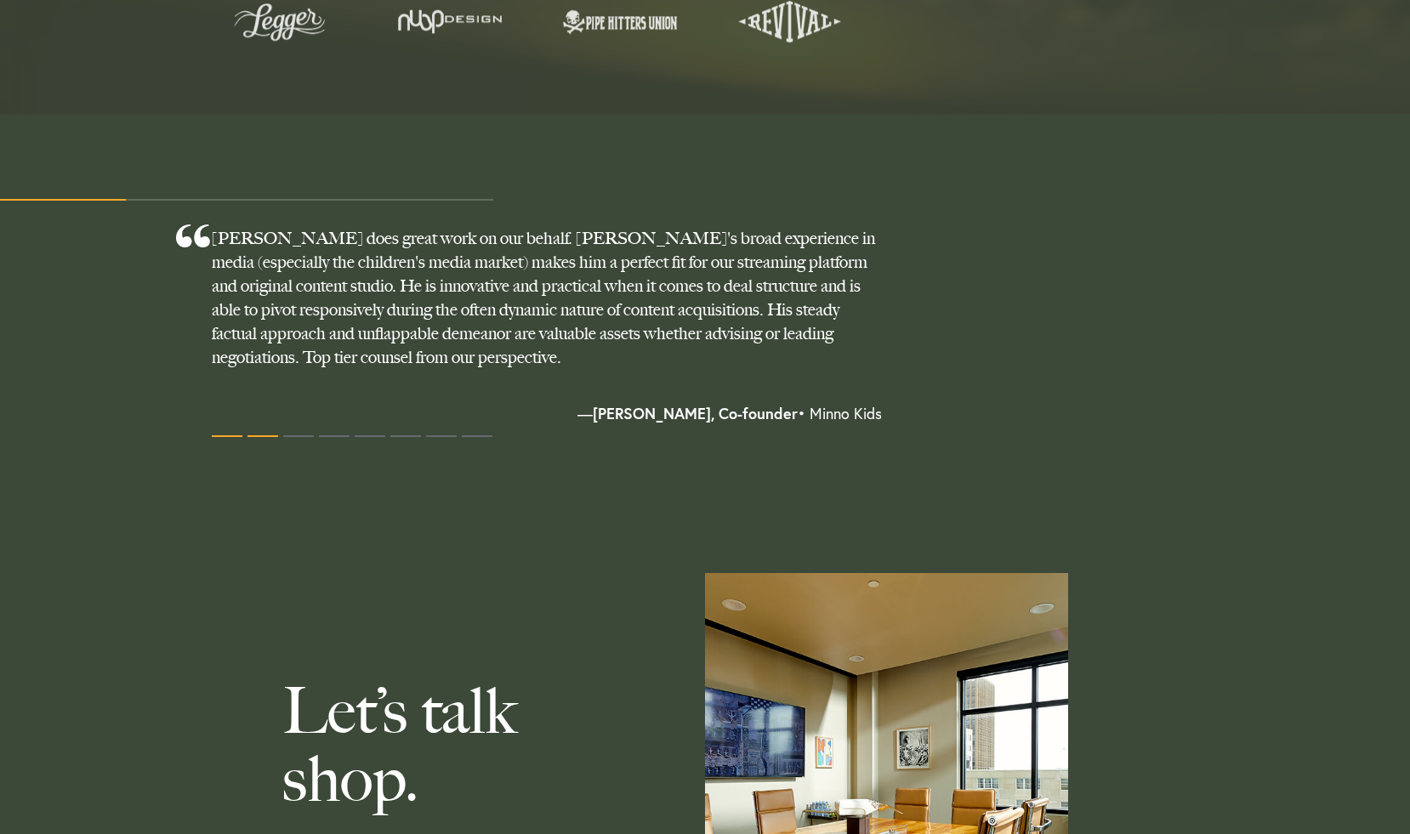
click at [254, 435] on span at bounding box center [262, 436] width 31 height 2
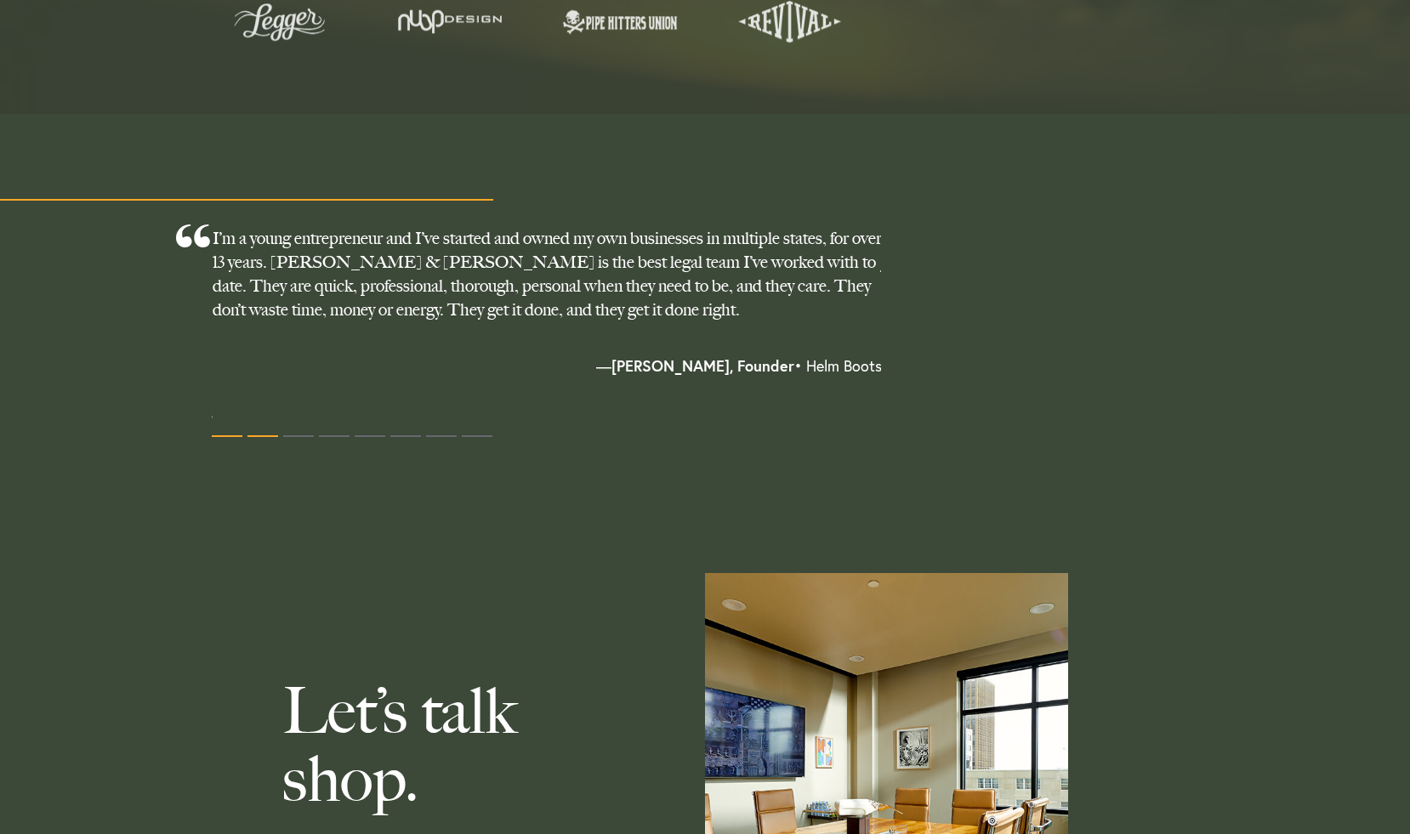
click at [231, 435] on button at bounding box center [227, 437] width 31 height 26
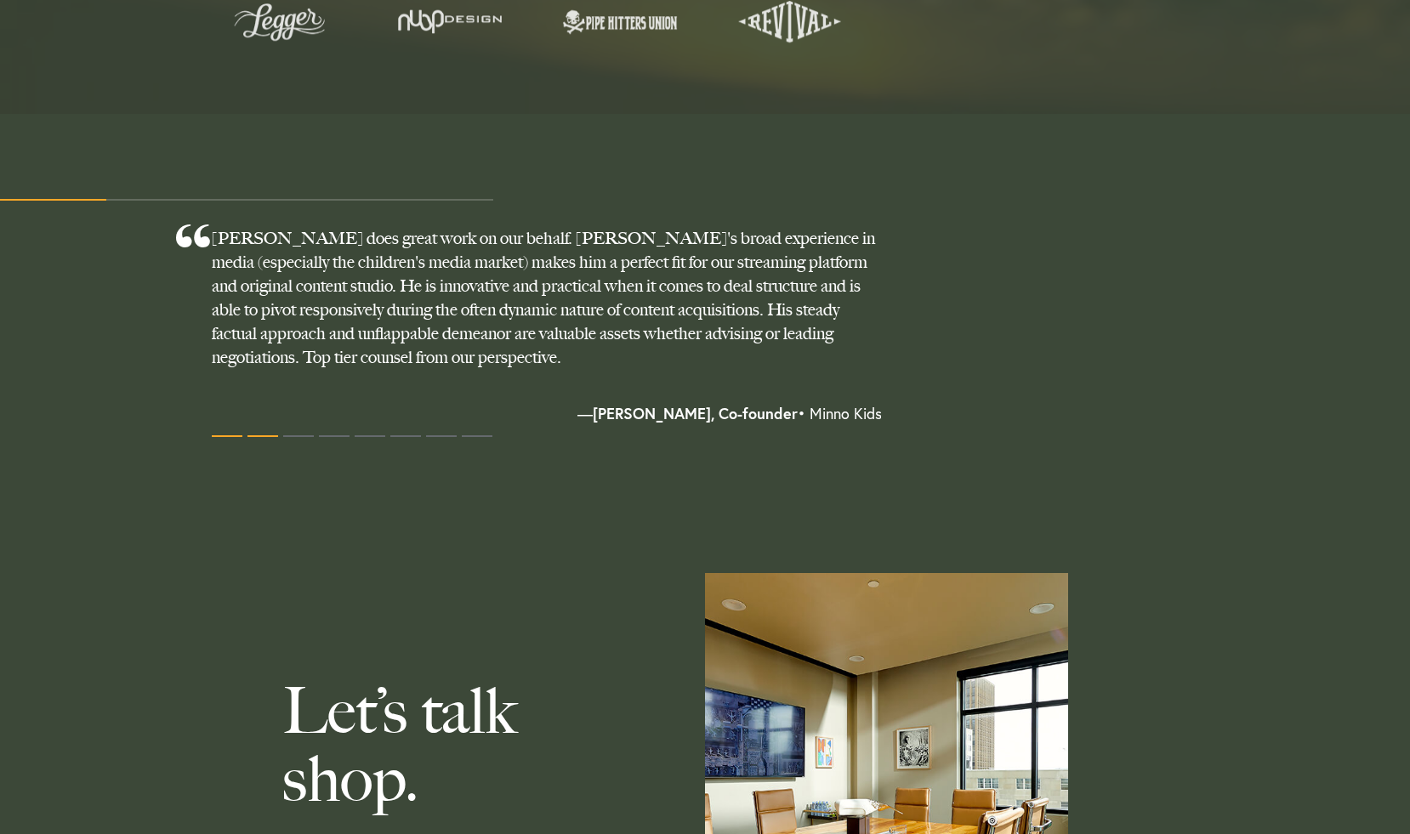
click at [257, 435] on span at bounding box center [262, 436] width 31 height 2
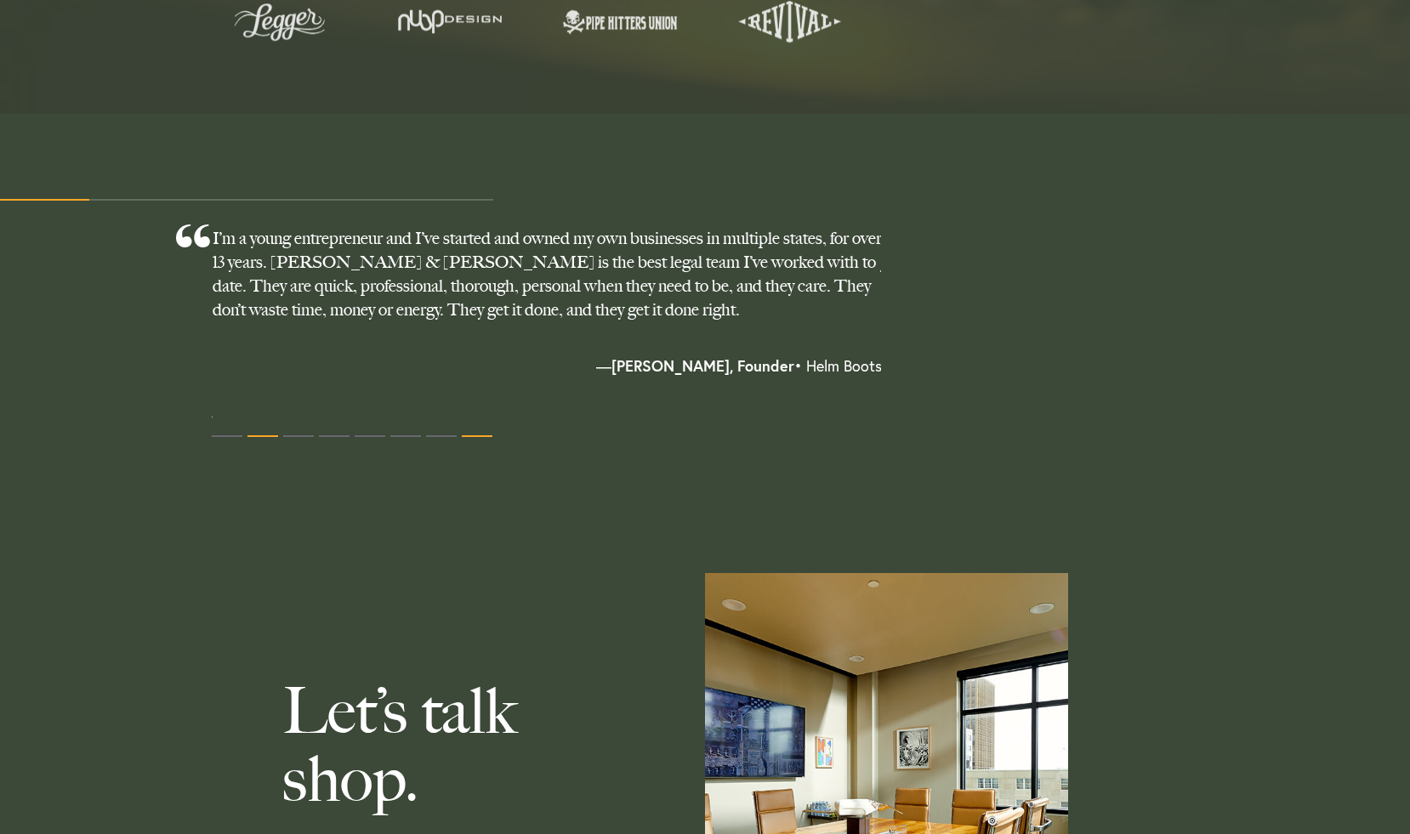
click at [475, 430] on button at bounding box center [477, 437] width 31 height 26
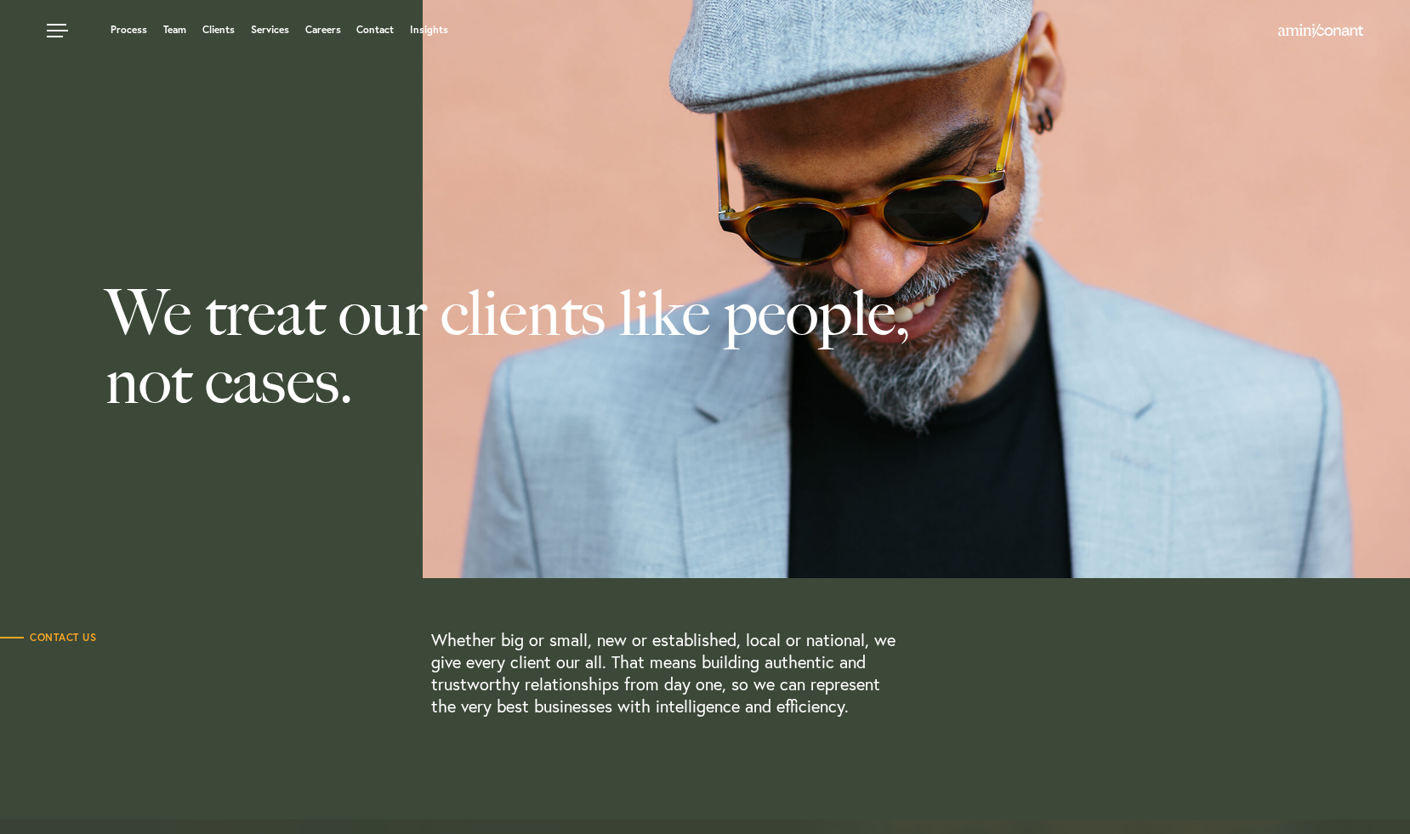
scroll to position [0, 0]
click at [386, 35] on link "Contact" at bounding box center [374, 30] width 37 height 10
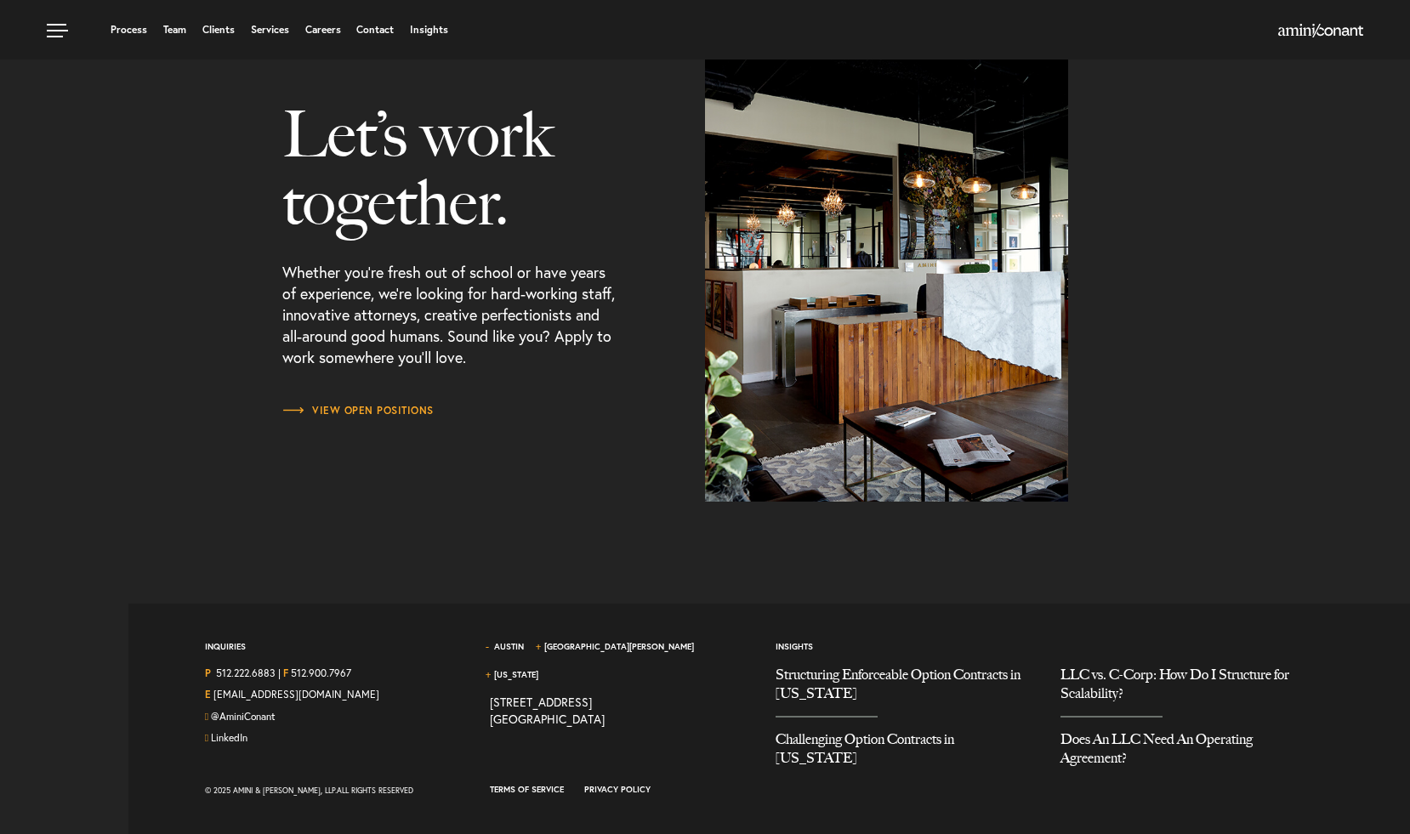
scroll to position [2150, 0]
click at [406, 412] on span "View Open Positions" at bounding box center [357, 411] width 151 height 10
